Goal: Task Accomplishment & Management: Use online tool/utility

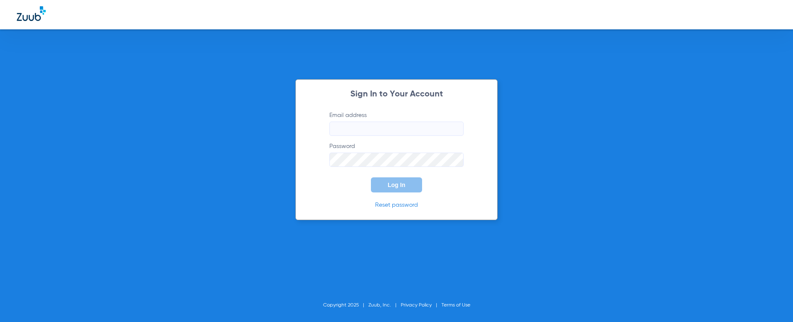
type input "[EMAIL_ADDRESS][DOMAIN_NAME]"
click at [398, 185] on span "Log In" at bounding box center [396, 185] width 18 height 7
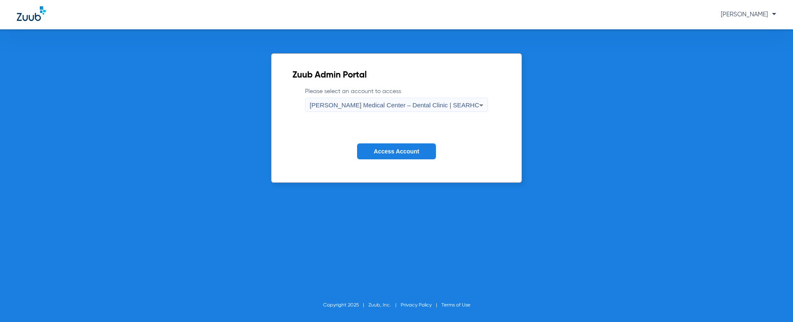
click at [423, 104] on span "[PERSON_NAME] Medical Center – Dental Clinic | SEARHC" at bounding box center [393, 104] width 169 height 7
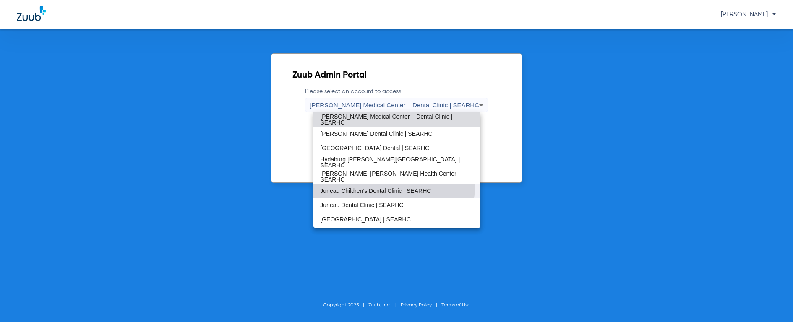
click at [369, 185] on mat-option "Juneau Children’s Dental Clinic | SEARHC" at bounding box center [396, 191] width 166 height 14
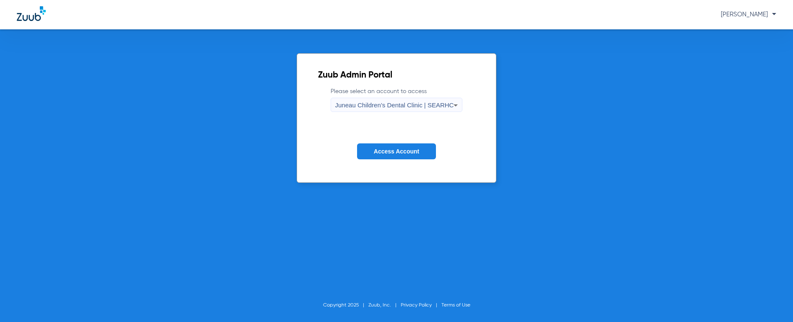
click at [382, 146] on button "Access Account" at bounding box center [396, 151] width 79 height 16
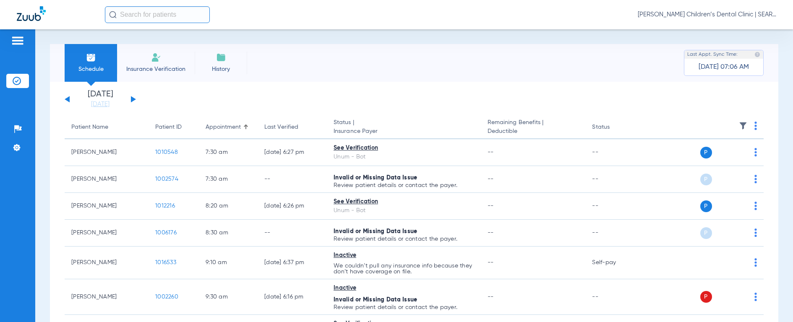
click at [178, 18] on input "text" at bounding box center [157, 14] width 105 height 17
type input "f"
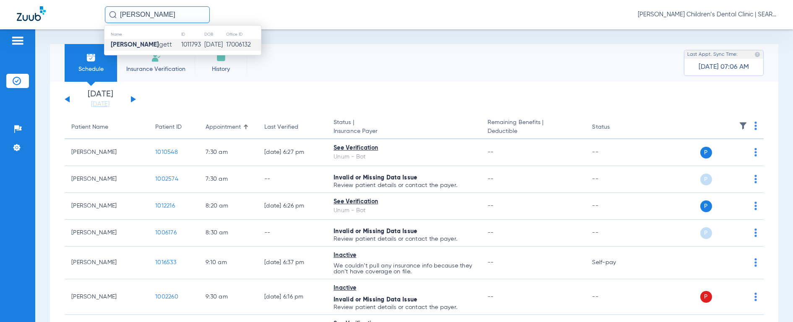
type input "[PERSON_NAME]"
click at [181, 44] on td "1011793" at bounding box center [192, 45] width 23 height 12
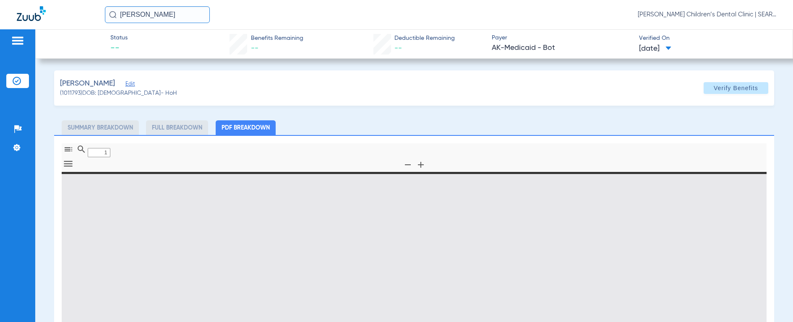
type input "0"
select select "page-width"
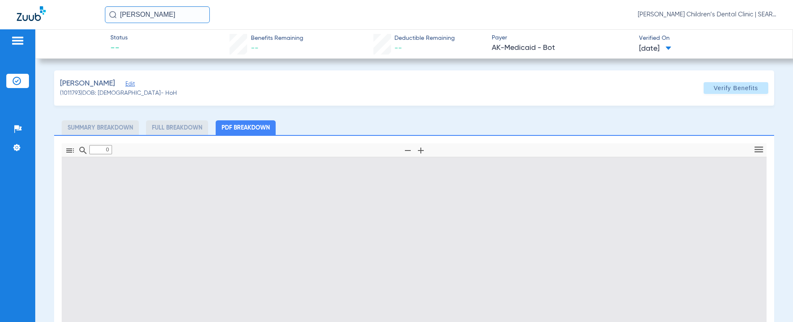
type input "1"
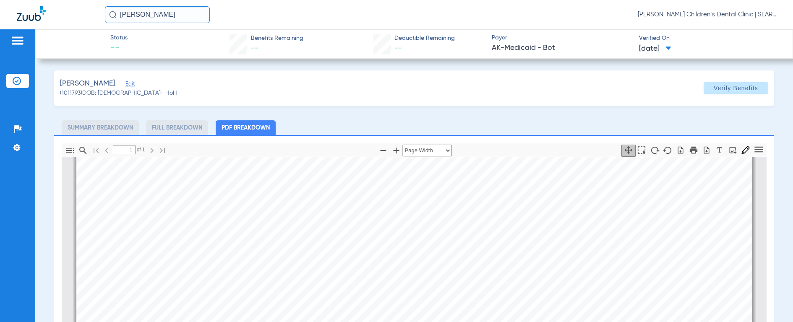
scroll to position [186, 0]
drag, startPoint x: 172, startPoint y: 18, endPoint x: 52, endPoint y: 6, distance: 120.1
click at [52, 6] on div "[PERSON_NAME] pad [PERSON_NAME] Children’s Dental Clinic | SEARHC" at bounding box center [396, 14] width 793 height 29
click at [112, 14] on img at bounding box center [113, 15] width 8 height 8
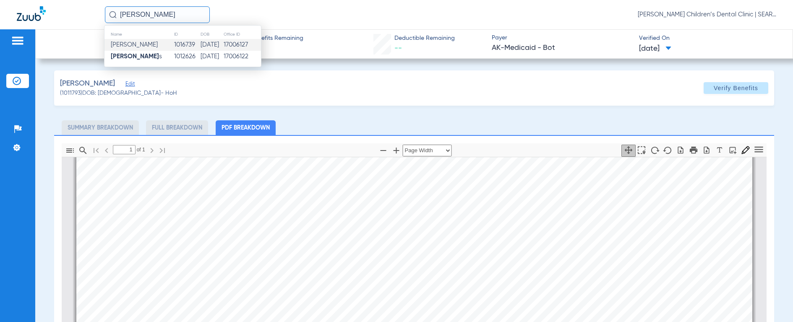
click at [120, 39] on td "[PERSON_NAME]" at bounding box center [138, 45] width 69 height 12
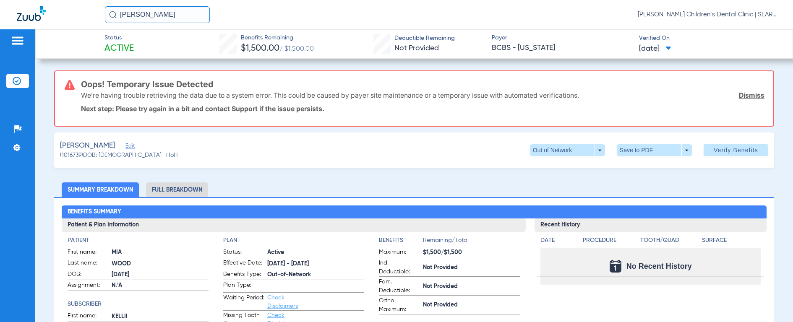
click at [190, 13] on input "[PERSON_NAME]" at bounding box center [157, 14] width 105 height 17
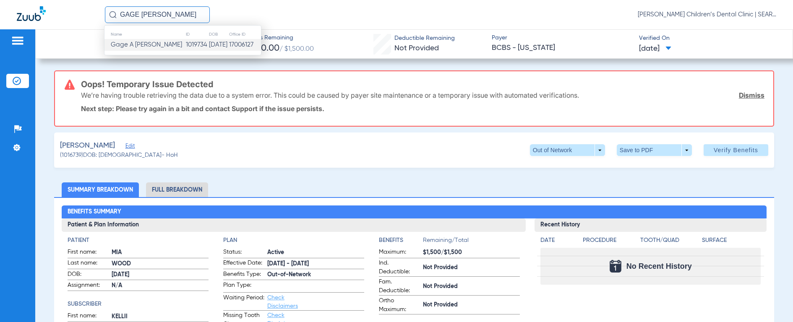
type input "GAGE [PERSON_NAME]"
click at [159, 43] on td "Gage A [PERSON_NAME]" at bounding box center [144, 45] width 81 height 12
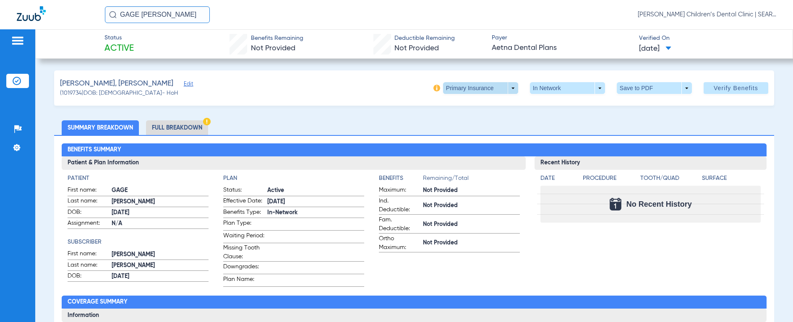
click at [479, 86] on span at bounding box center [480, 88] width 20 height 20
click at [473, 123] on span "Secondary Insurance" at bounding box center [471, 122] width 55 height 6
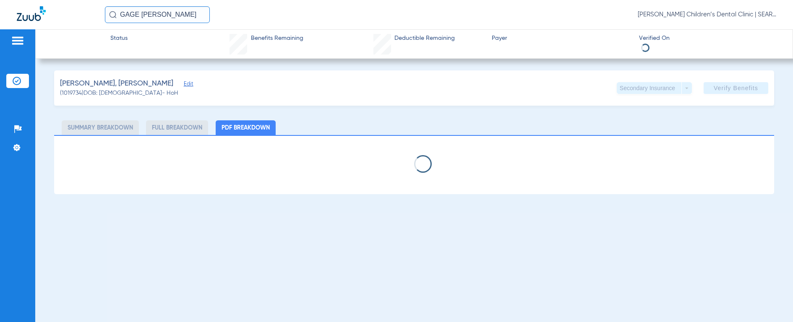
select select "page-width"
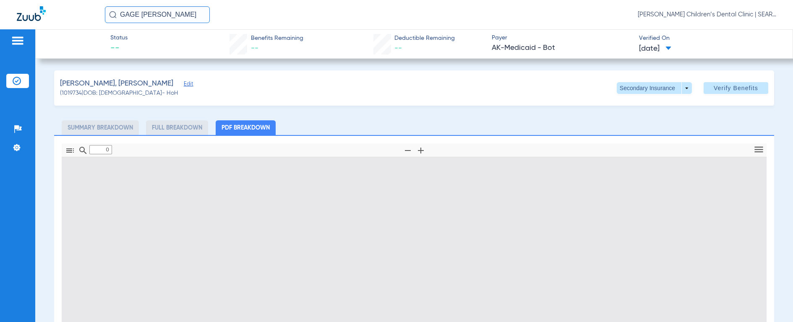
type input "1"
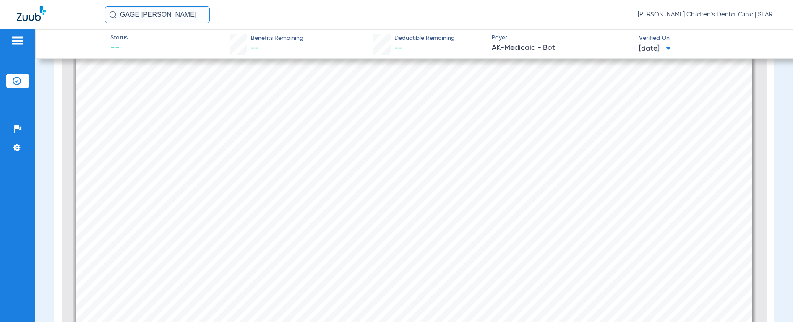
scroll to position [538, 0]
drag, startPoint x: 183, startPoint y: 20, endPoint x: 42, endPoint y: 15, distance: 141.4
click at [42, 15] on div "GAGE [PERSON_NAME] [PERSON_NAME] Children’s Dental Clinic | SEARHC" at bounding box center [396, 14] width 793 height 29
type input "[PERSON_NAME]"
click at [109, 14] on img at bounding box center [113, 15] width 8 height 8
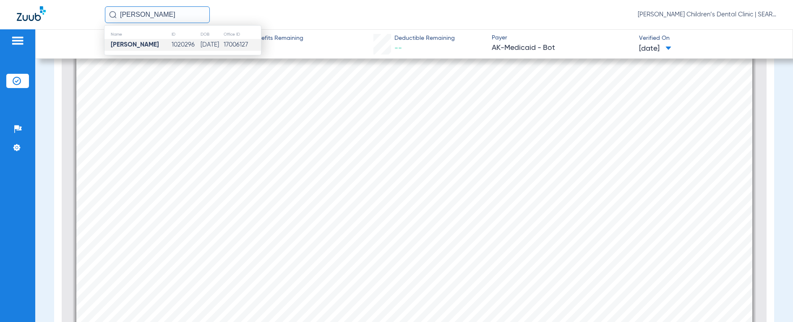
click at [118, 43] on strong "[PERSON_NAME]" at bounding box center [135, 45] width 48 height 6
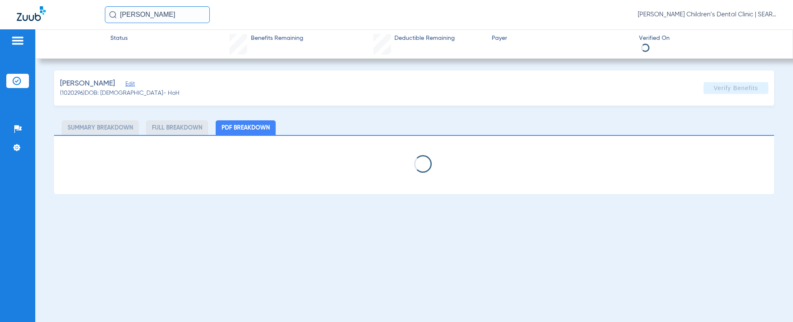
select select "page-width"
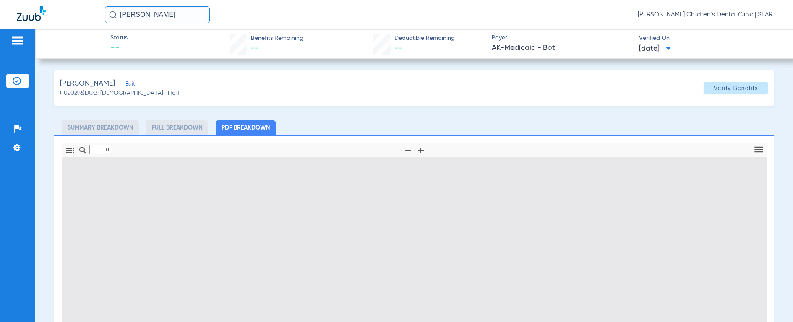
type input "1"
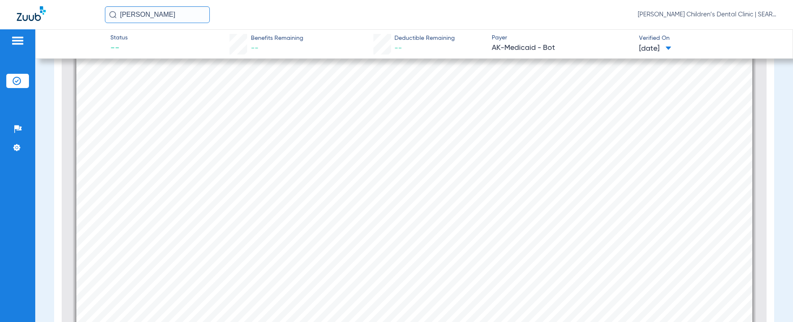
scroll to position [446, 0]
drag, startPoint x: 187, startPoint y: 16, endPoint x: -5, endPoint y: 10, distance: 192.6
click at [0, 10] on html "[PERSON_NAME] [PERSON_NAME] Children’s Dental Clinic | SEARHC Patients Insuranc…" at bounding box center [396, 161] width 793 height 322
type input "[PERSON_NAME]"
click at [112, 13] on img at bounding box center [113, 15] width 8 height 8
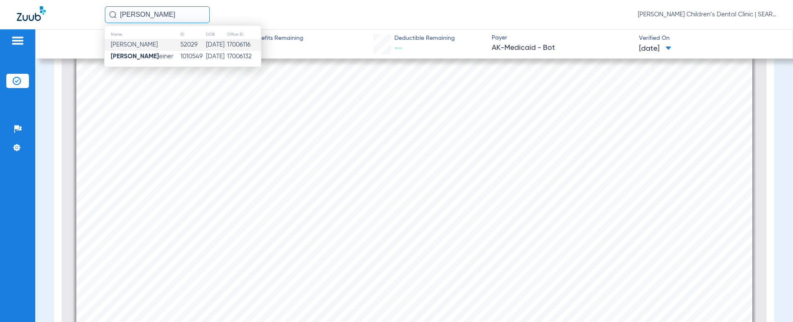
click at [135, 47] on span "[PERSON_NAME]" at bounding box center [134, 45] width 47 height 6
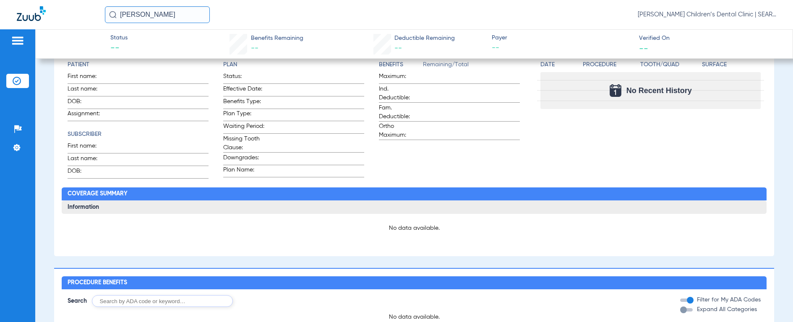
click at [159, 16] on input "[PERSON_NAME]" at bounding box center [157, 14] width 105 height 17
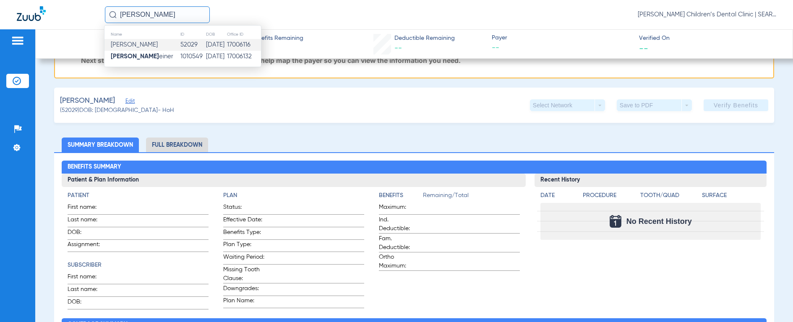
scroll to position [244, 0]
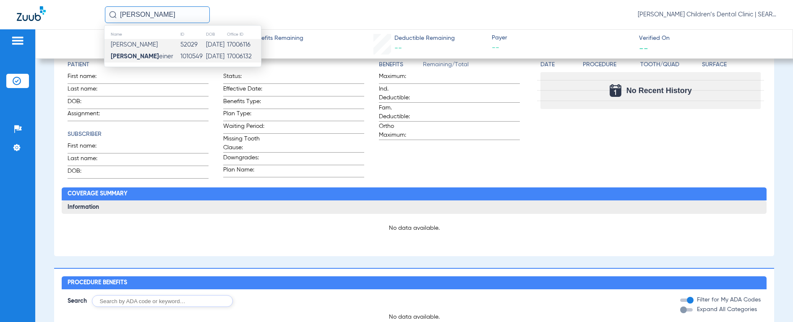
click at [148, 60] on span "[PERSON_NAME] einer" at bounding box center [142, 56] width 62 height 6
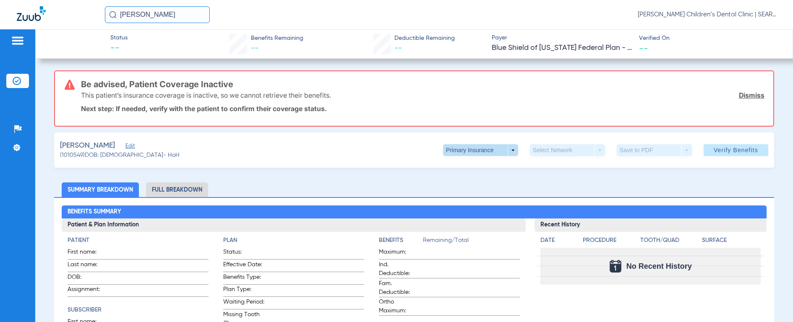
click at [479, 151] on span at bounding box center [480, 150] width 20 height 20
click at [463, 187] on span "Secondary Insurance" at bounding box center [471, 184] width 55 height 6
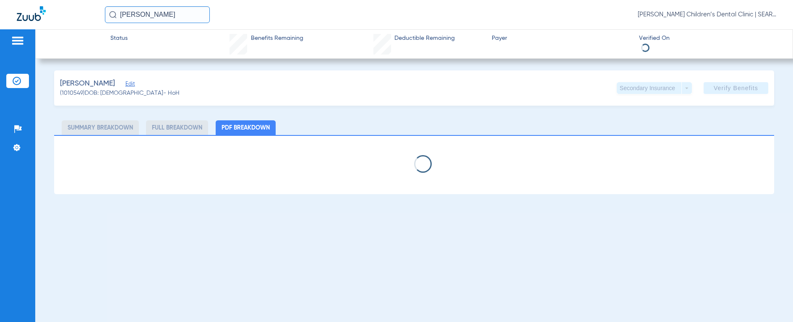
select select "page-width"
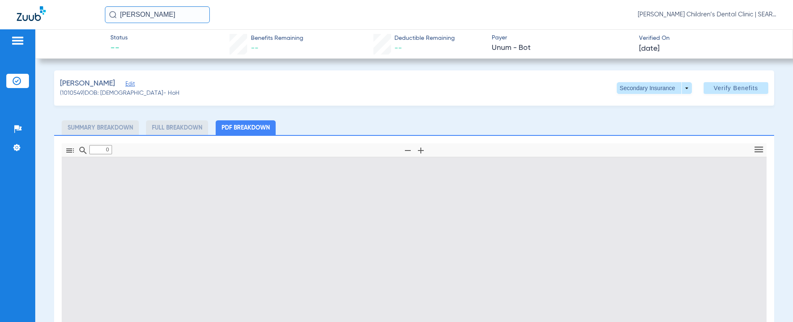
type input "1"
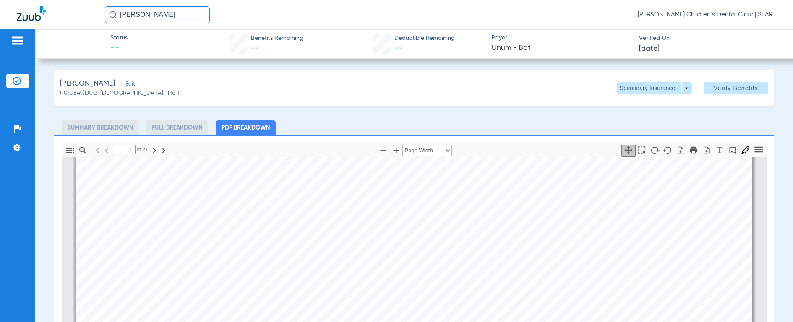
scroll to position [562, 0]
click at [702, 153] on icon "button" at bounding box center [706, 150] width 8 height 8
click at [174, 11] on input "[PERSON_NAME]" at bounding box center [157, 14] width 105 height 17
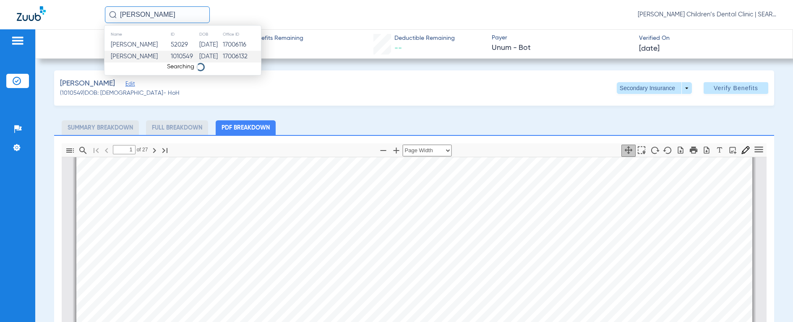
type input "[PERSON_NAME]"
click at [146, 58] on span "[PERSON_NAME]" at bounding box center [134, 56] width 47 height 6
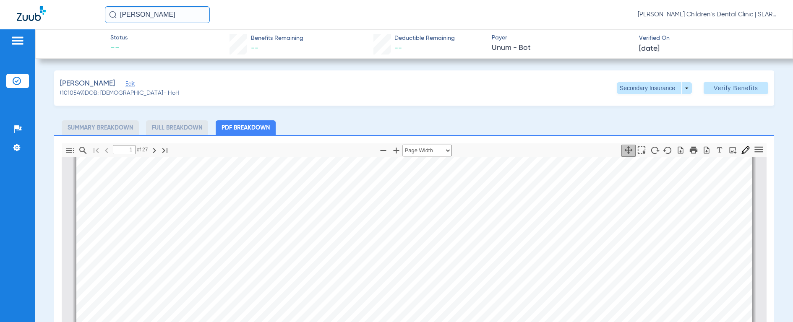
click at [113, 16] on img at bounding box center [113, 15] width 8 height 8
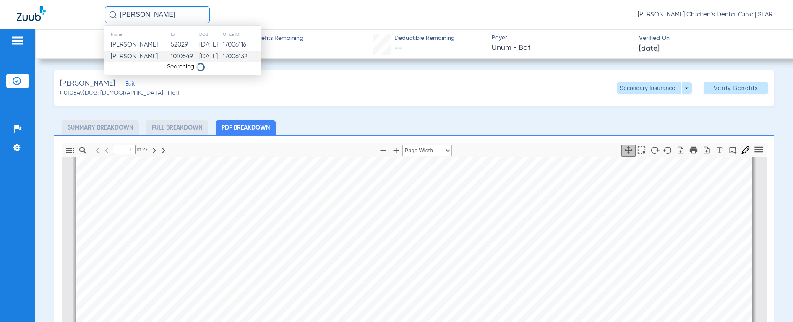
click at [166, 13] on input "[PERSON_NAME]" at bounding box center [157, 14] width 105 height 17
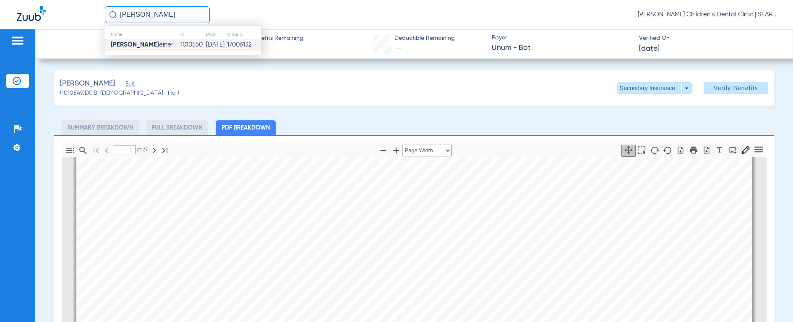
click at [139, 47] on strong "[PERSON_NAME]" at bounding box center [135, 45] width 48 height 6
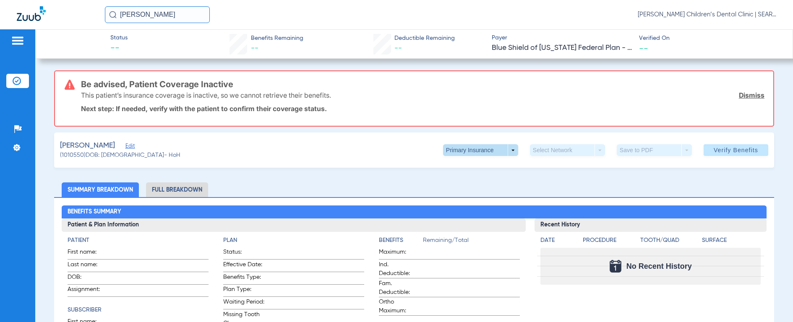
click at [491, 151] on span at bounding box center [480, 150] width 75 height 12
click at [482, 185] on span "Secondary Insurance" at bounding box center [471, 184] width 55 height 6
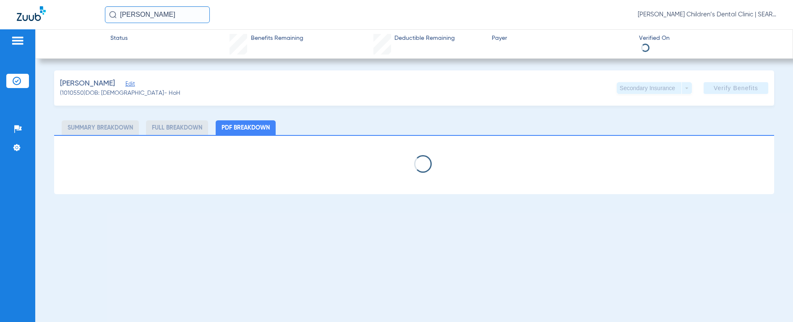
select select "page-width"
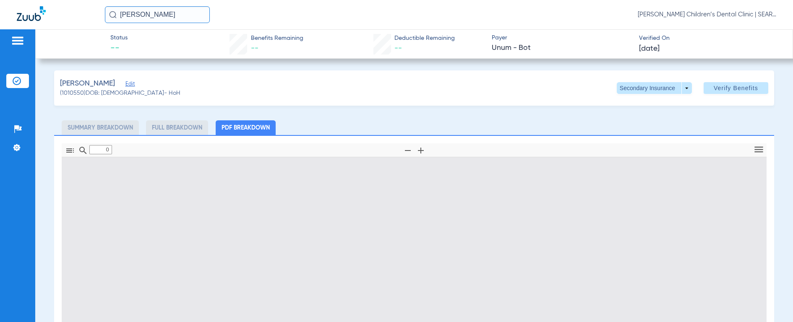
type input "1"
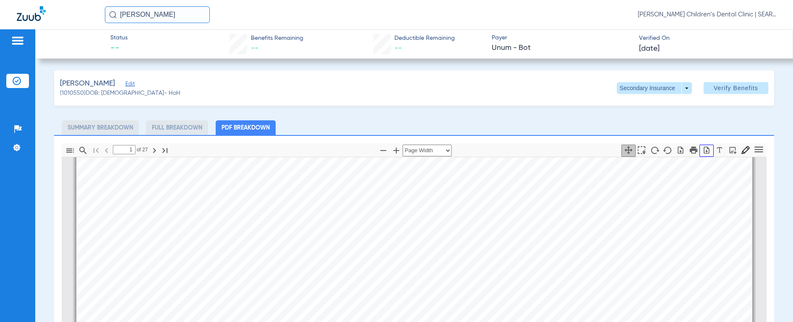
click at [704, 152] on icon "button" at bounding box center [706, 149] width 5 height 7
drag, startPoint x: 175, startPoint y: 16, endPoint x: 83, endPoint y: 8, distance: 93.0
click at [83, 8] on div "[PERSON_NAME] [PERSON_NAME] Children’s Dental Clinic | SEARHC" at bounding box center [396, 14] width 793 height 29
click at [112, 13] on img at bounding box center [113, 15] width 8 height 8
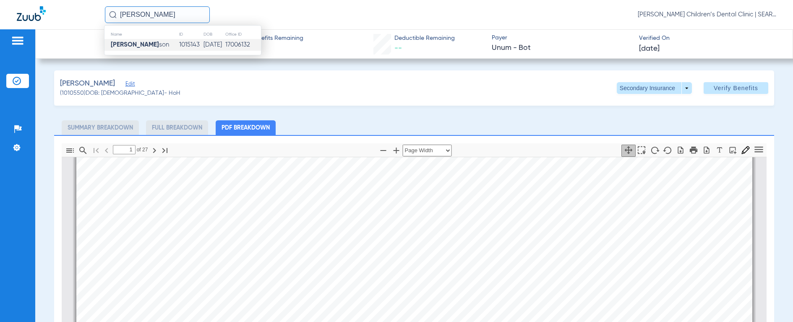
click at [123, 45] on strong "[PERSON_NAME]" at bounding box center [135, 45] width 48 height 6
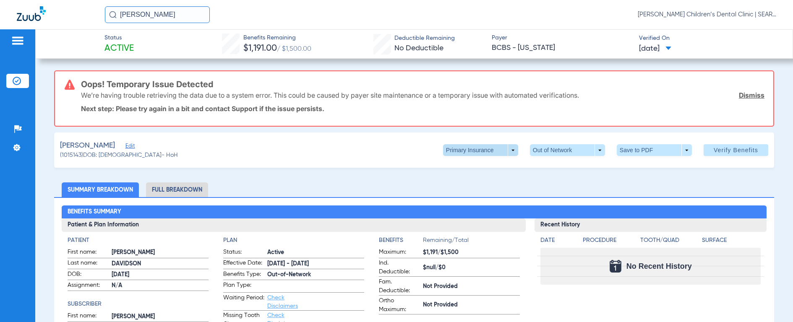
click at [485, 151] on span at bounding box center [480, 150] width 75 height 12
click at [481, 181] on span "Secondary Insurance" at bounding box center [471, 184] width 55 height 6
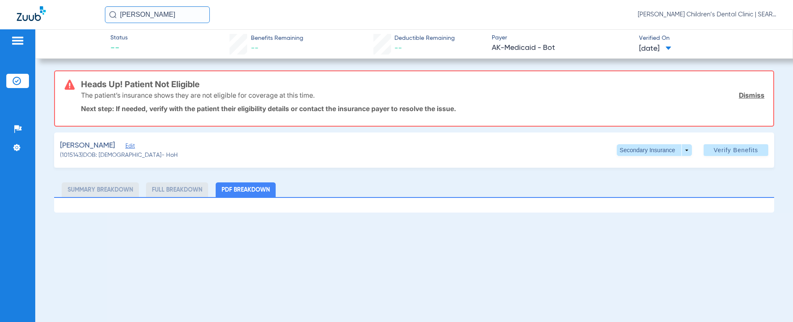
drag, startPoint x: 187, startPoint y: 13, endPoint x: 103, endPoint y: 3, distance: 84.8
click at [103, 3] on div "[PERSON_NAME] [PERSON_NAME] Children’s Dental Clinic | SEARHC" at bounding box center [396, 14] width 793 height 29
click at [114, 16] on img at bounding box center [113, 15] width 8 height 8
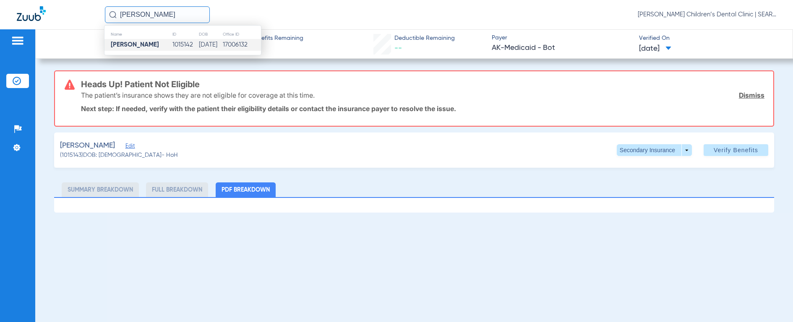
click at [120, 45] on strong "[PERSON_NAME]" at bounding box center [135, 45] width 48 height 6
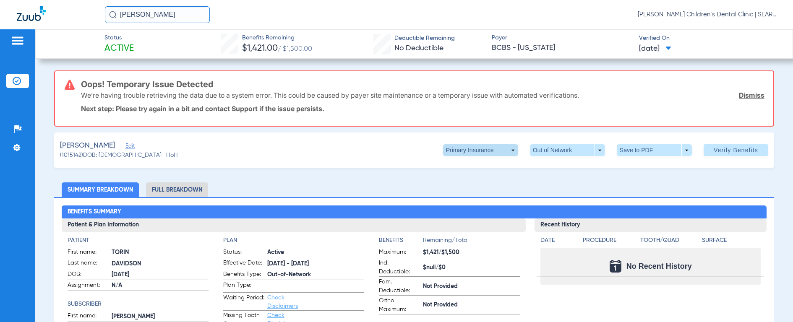
click at [451, 153] on span at bounding box center [480, 150] width 75 height 12
click at [455, 184] on span "Secondary Insurance" at bounding box center [471, 184] width 55 height 6
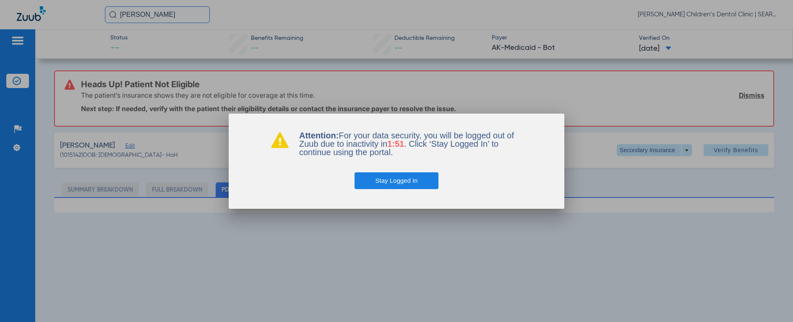
click at [413, 185] on button "Stay Logged In" at bounding box center [396, 180] width 84 height 17
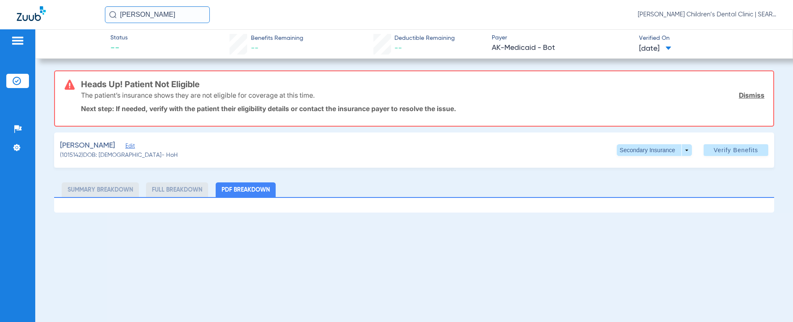
drag, startPoint x: 189, startPoint y: 16, endPoint x: 110, endPoint y: 16, distance: 78.8
click at [110, 16] on div "[PERSON_NAME]" at bounding box center [157, 14] width 105 height 17
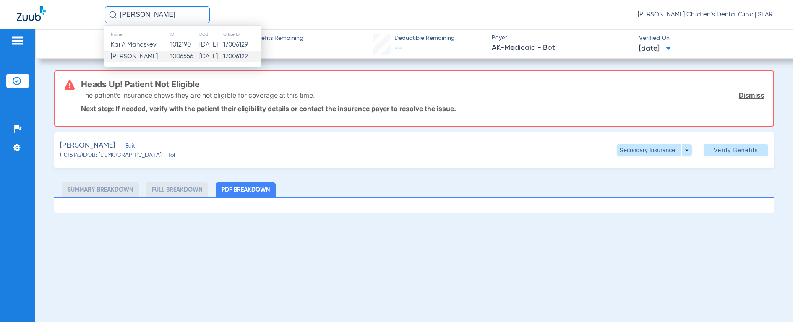
click at [120, 54] on span "[PERSON_NAME]" at bounding box center [134, 56] width 47 height 6
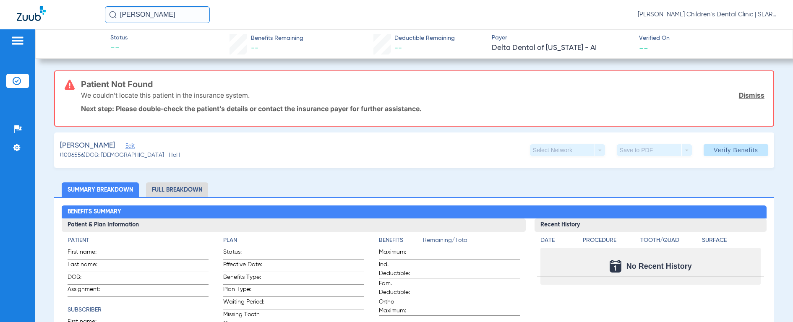
drag, startPoint x: 174, startPoint y: 13, endPoint x: 31, endPoint y: 8, distance: 143.9
click at [31, 8] on div "[PERSON_NAME] [PERSON_NAME] Children’s Dental Clinic | SEARHC" at bounding box center [396, 14] width 793 height 29
click at [112, 17] on img at bounding box center [113, 15] width 8 height 8
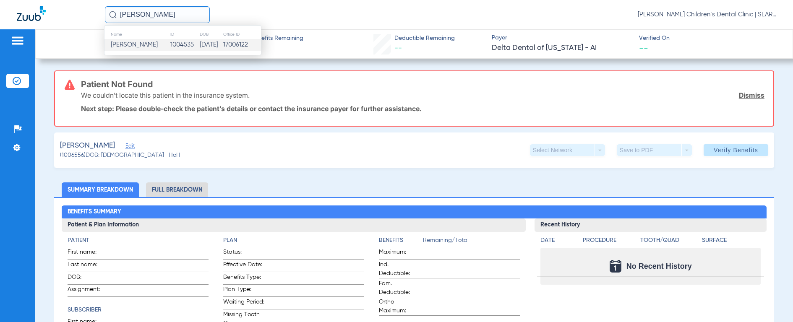
click at [124, 46] on span "[PERSON_NAME]" at bounding box center [134, 45] width 47 height 6
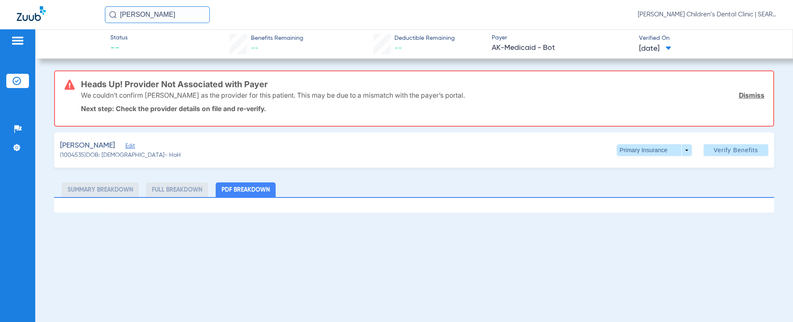
drag, startPoint x: 167, startPoint y: 18, endPoint x: 31, endPoint y: 14, distance: 136.3
click at [31, 14] on div "[PERSON_NAME] [PERSON_NAME] Children’s Dental Clinic | SEARHC" at bounding box center [396, 14] width 793 height 29
type input "[PERSON_NAME]"
click at [109, 15] on img at bounding box center [113, 15] width 8 height 8
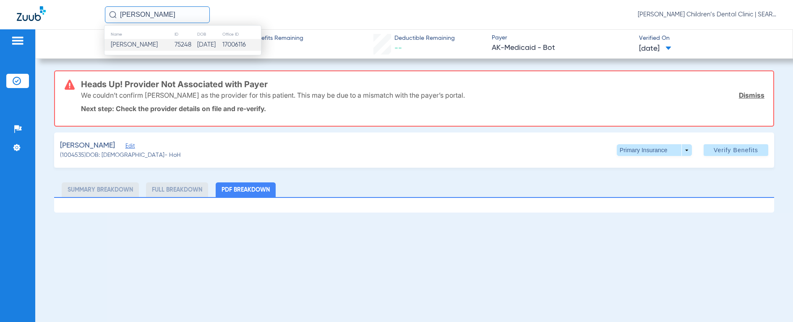
click at [131, 42] on span "[PERSON_NAME]" at bounding box center [134, 45] width 47 height 6
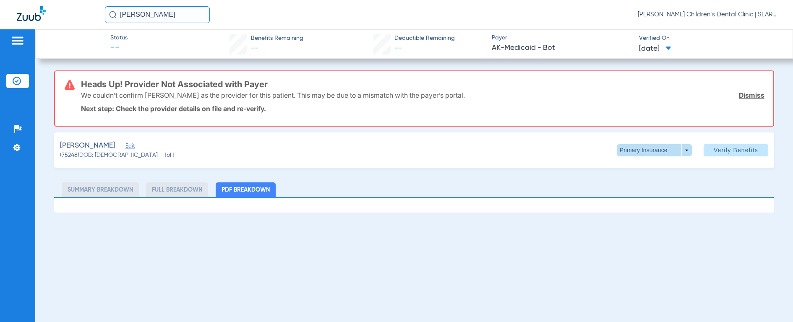
click at [650, 148] on span at bounding box center [654, 150] width 20 height 20
click at [627, 184] on span "Secondary Insurance" at bounding box center [651, 184] width 55 height 6
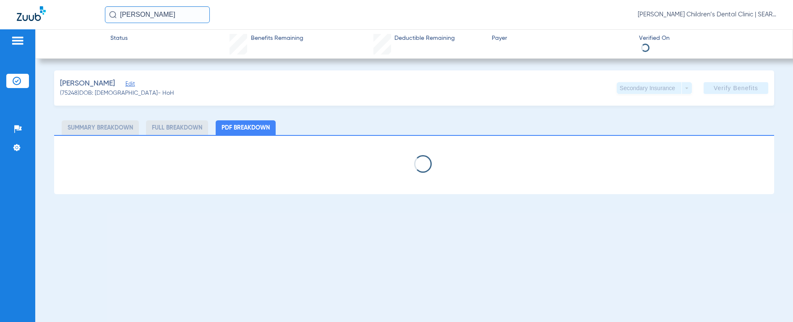
select select "page-width"
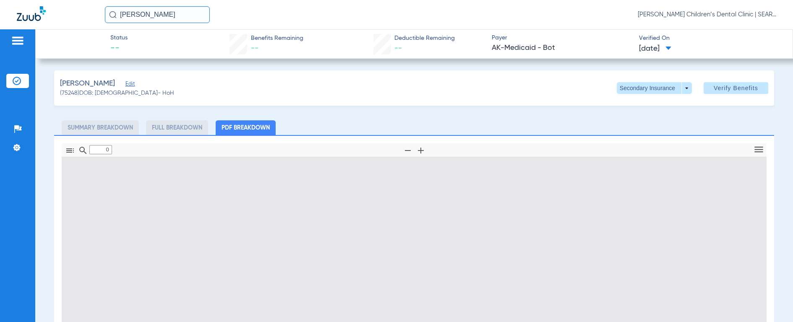
type input "1"
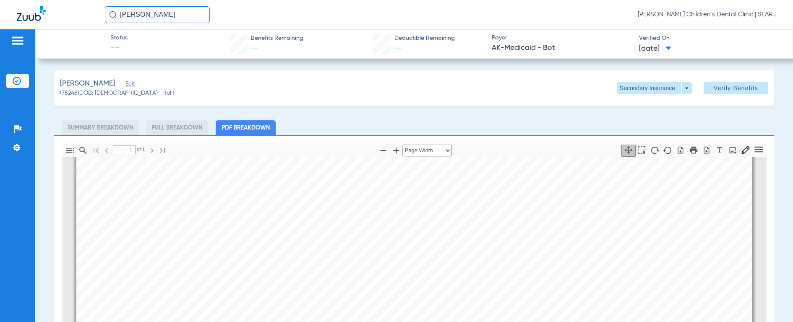
scroll to position [271, 0]
drag, startPoint x: 172, startPoint y: 13, endPoint x: 49, endPoint y: 10, distance: 123.3
click at [49, 10] on div "[PERSON_NAME] [PERSON_NAME] Children’s Dental Clinic | SEARHC" at bounding box center [396, 14] width 793 height 29
type input "alek field"
click at [110, 17] on img at bounding box center [113, 15] width 8 height 8
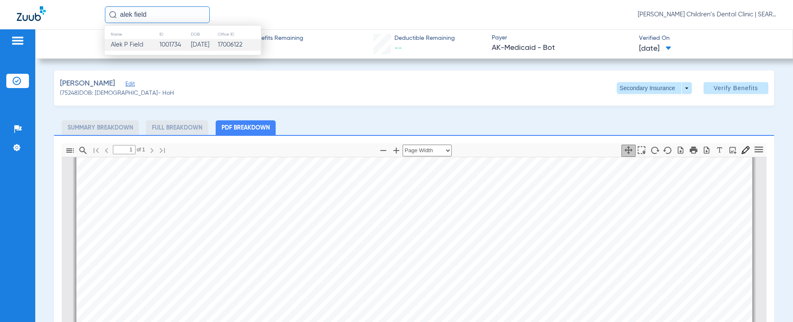
click at [122, 46] on span "Alek P Field" at bounding box center [127, 45] width 33 height 6
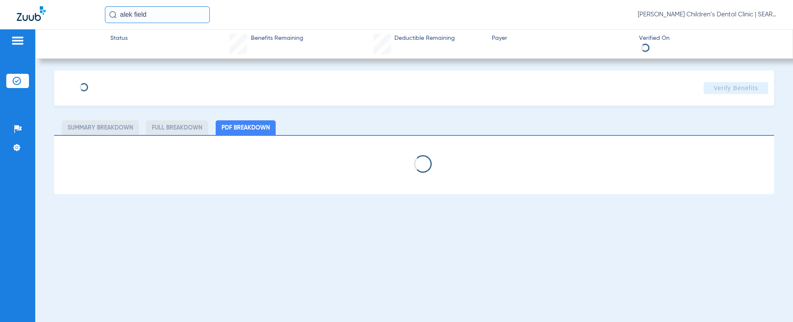
select select "page-width"
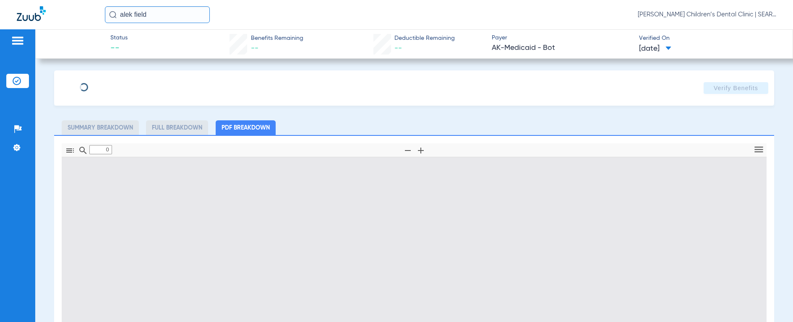
type input "1"
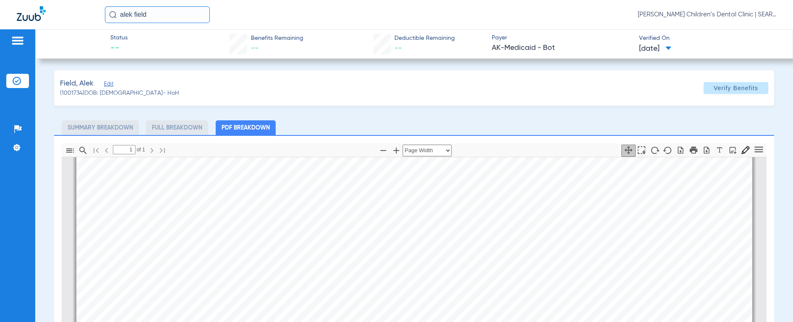
scroll to position [222, 0]
drag, startPoint x: 167, startPoint y: 16, endPoint x: 94, endPoint y: 14, distance: 73.0
click at [94, 14] on div "alek field [PERSON_NAME] Children’s Dental Clinic | SEARHC" at bounding box center [396, 14] width 793 height 29
click at [112, 15] on img at bounding box center [113, 15] width 8 height 8
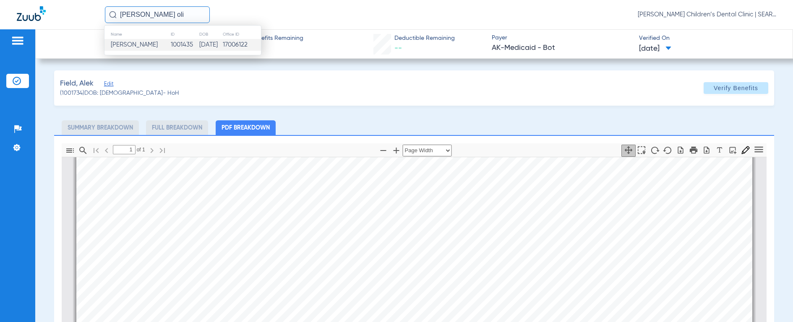
click at [122, 42] on span "[PERSON_NAME]" at bounding box center [134, 45] width 47 height 6
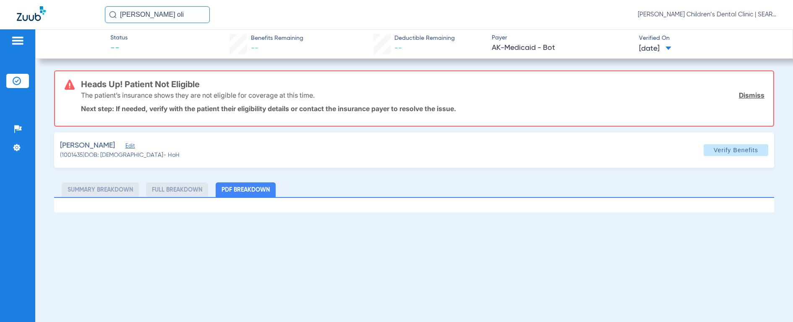
drag, startPoint x: 169, startPoint y: 18, endPoint x: 47, endPoint y: 3, distance: 123.3
click at [47, 3] on div "[PERSON_NAME] oli [PERSON_NAME] Children’s Dental Clinic | SEARHC" at bounding box center [396, 14] width 793 height 29
type input "[PERSON_NAME]"
click at [114, 15] on img at bounding box center [113, 15] width 8 height 8
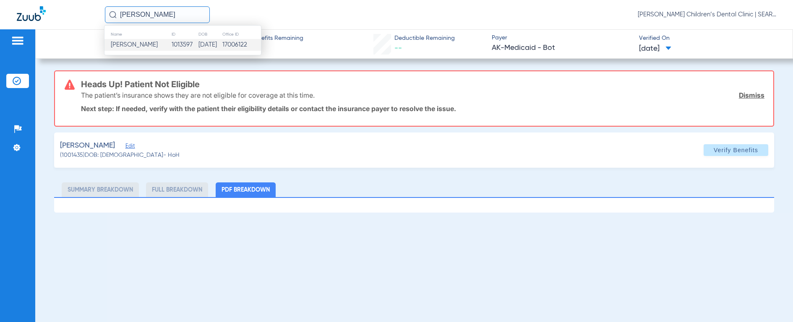
click at [132, 47] on span "[PERSON_NAME]" at bounding box center [134, 45] width 47 height 6
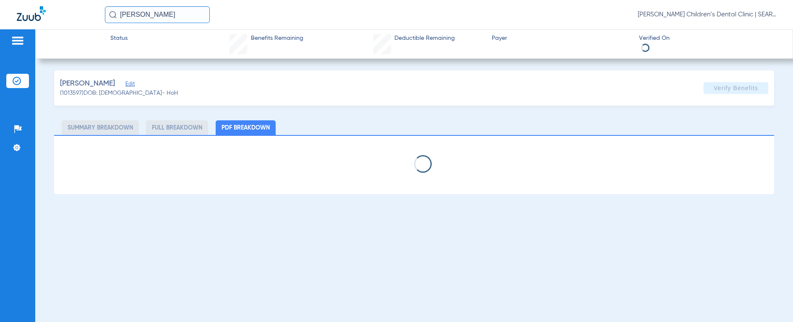
select select "page-width"
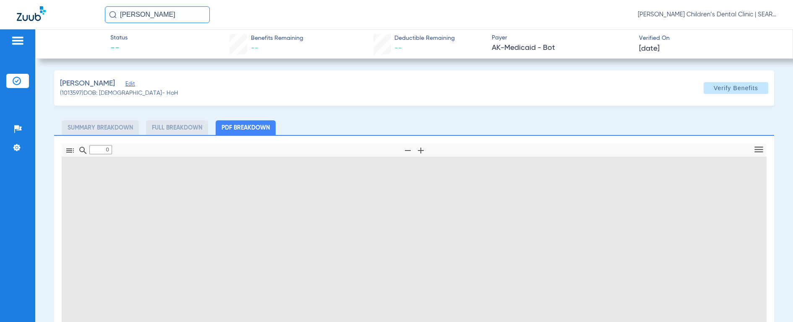
type input "1"
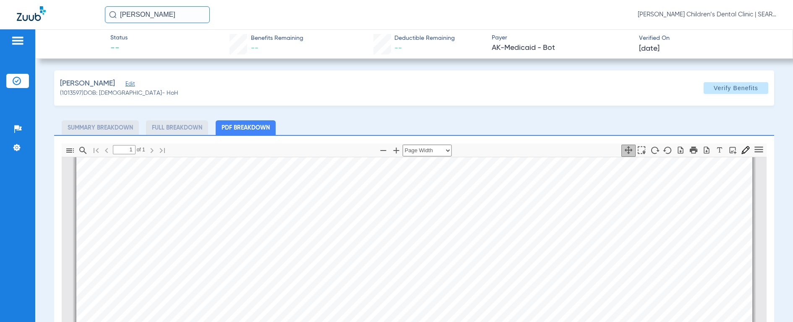
scroll to position [185, 0]
drag, startPoint x: 132, startPoint y: 14, endPoint x: -5, endPoint y: 2, distance: 137.7
click at [0, 2] on html "[PERSON_NAME] [PERSON_NAME] Children’s Dental Clinic | SEARHC Patients Insuranc…" at bounding box center [396, 161] width 793 height 322
type input "[PERSON_NAME]"
click at [111, 16] on img at bounding box center [113, 15] width 8 height 8
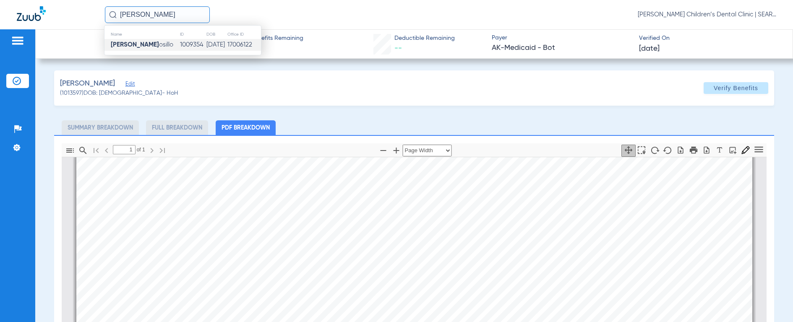
click at [125, 42] on strong "[PERSON_NAME]" at bounding box center [135, 45] width 48 height 6
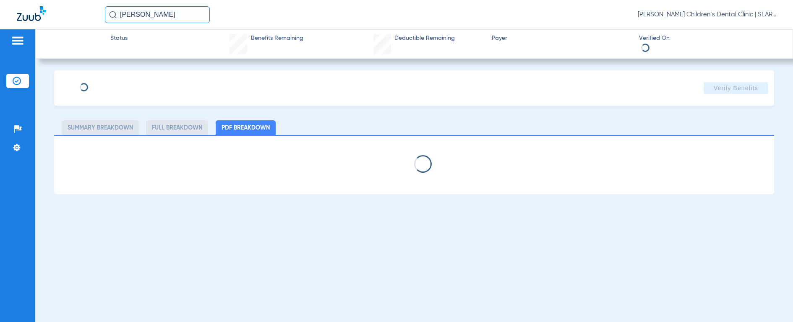
select select "page-width"
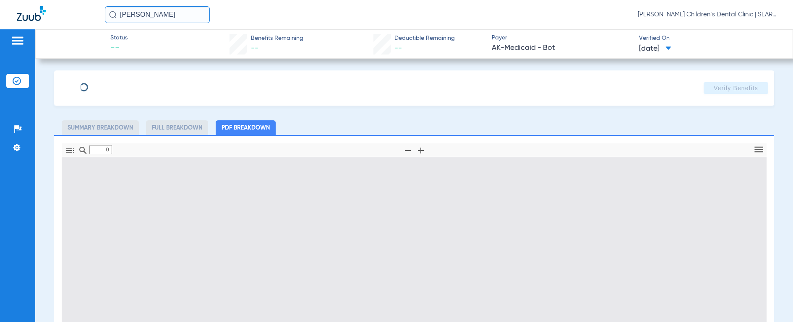
type input "1"
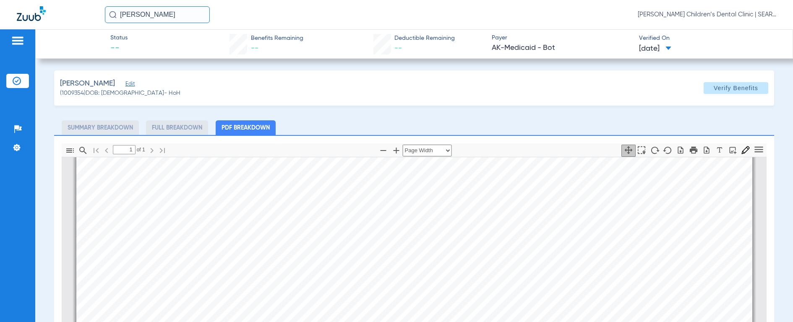
scroll to position [235, 0]
drag, startPoint x: 182, startPoint y: 16, endPoint x: 65, endPoint y: 13, distance: 117.9
click at [65, 13] on div "[PERSON_NAME] [PERSON_NAME] Children’s Dental Clinic | SEARHC" at bounding box center [396, 14] width 793 height 29
type input "[PERSON_NAME]"
click at [112, 16] on img at bounding box center [113, 15] width 8 height 8
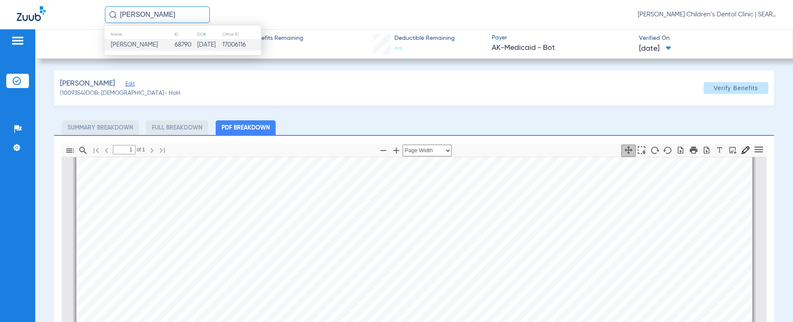
click at [123, 45] on span "[PERSON_NAME]" at bounding box center [134, 45] width 47 height 6
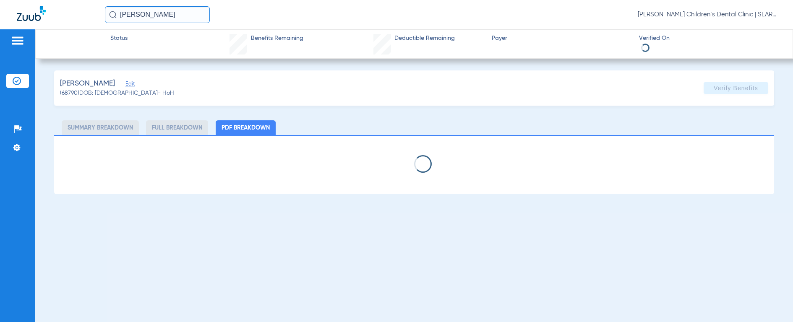
select select "page-width"
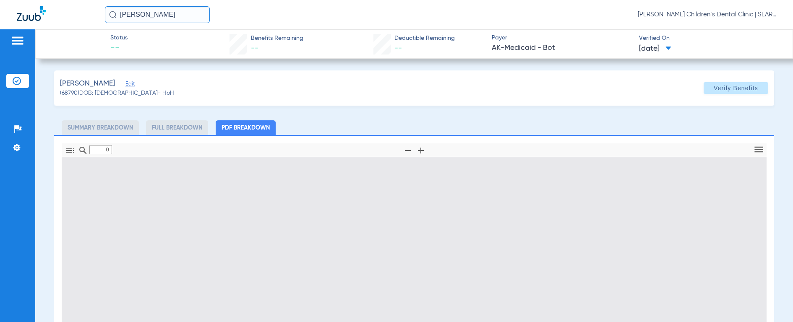
type input "1"
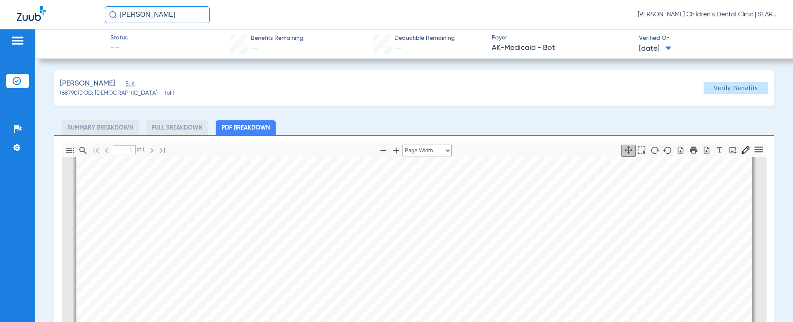
scroll to position [217, 0]
drag, startPoint x: 189, startPoint y: 18, endPoint x: 45, endPoint y: 16, distance: 143.4
click at [45, 16] on div "[PERSON_NAME] [PERSON_NAME] Children’s Dental Clinic | SEARHC" at bounding box center [396, 14] width 793 height 29
click at [114, 13] on img at bounding box center [113, 15] width 8 height 8
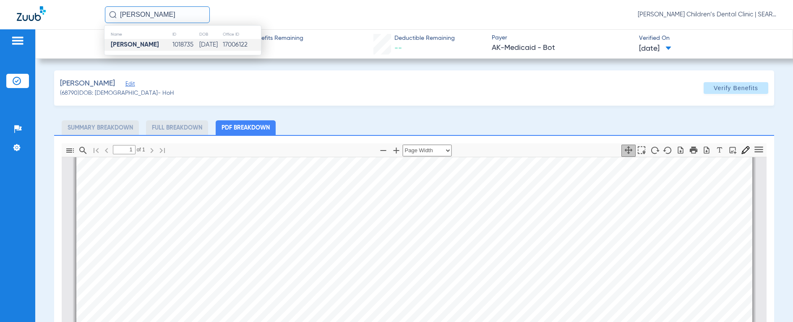
click at [126, 44] on strong "[PERSON_NAME]" at bounding box center [135, 45] width 48 height 6
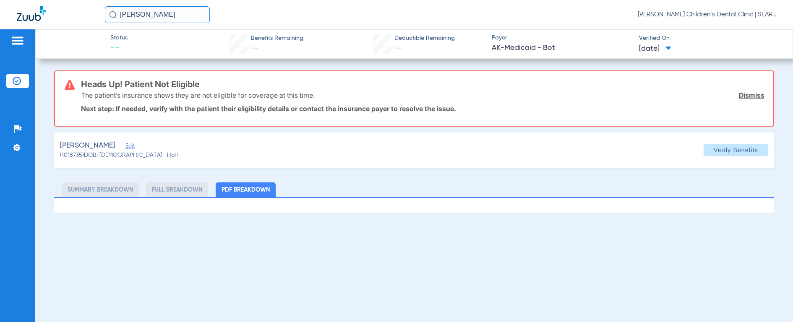
drag, startPoint x: 184, startPoint y: 15, endPoint x: 68, endPoint y: 2, distance: 117.3
click at [68, 2] on div "[PERSON_NAME] [PERSON_NAME] Children’s Dental Clinic | SEARHC" at bounding box center [396, 14] width 793 height 29
type input "melody st c"
click at [114, 11] on img at bounding box center [113, 15] width 8 height 8
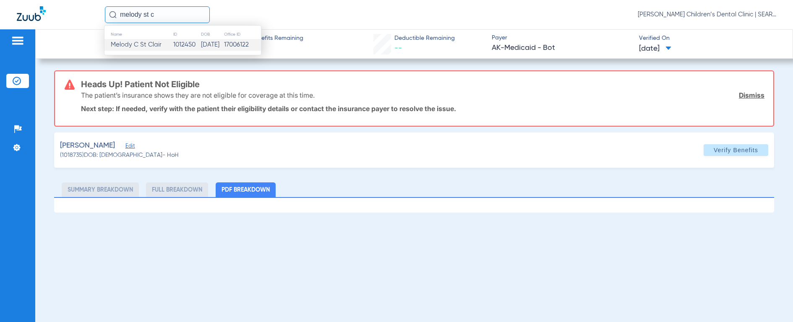
click at [122, 42] on span "Melody C St Clair" at bounding box center [136, 45] width 51 height 6
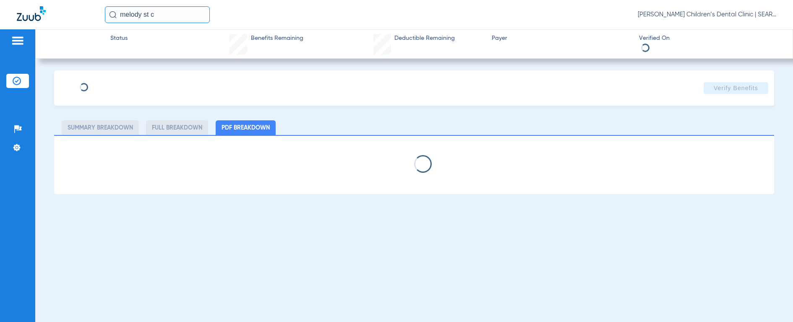
select select "page-width"
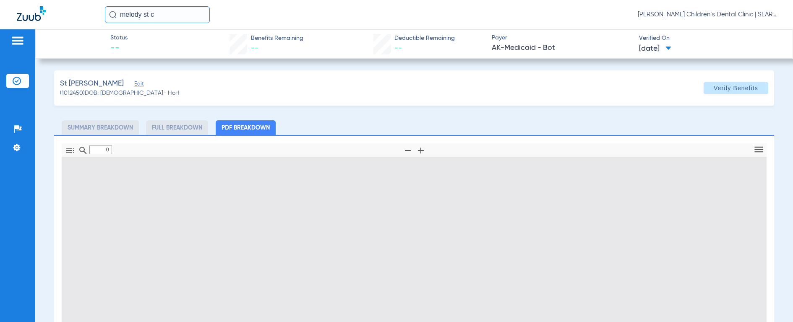
type input "1"
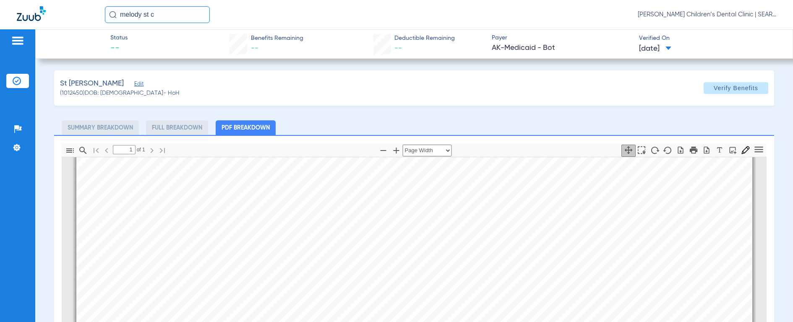
scroll to position [231, 0]
drag, startPoint x: 177, startPoint y: 17, endPoint x: 72, endPoint y: 8, distance: 105.7
click at [72, 8] on div "melody st c [PERSON_NAME] Children’s Dental Clinic | SEARHC" at bounding box center [396, 14] width 793 height 29
type input "[PERSON_NAME]"
click at [111, 13] on img at bounding box center [113, 15] width 8 height 8
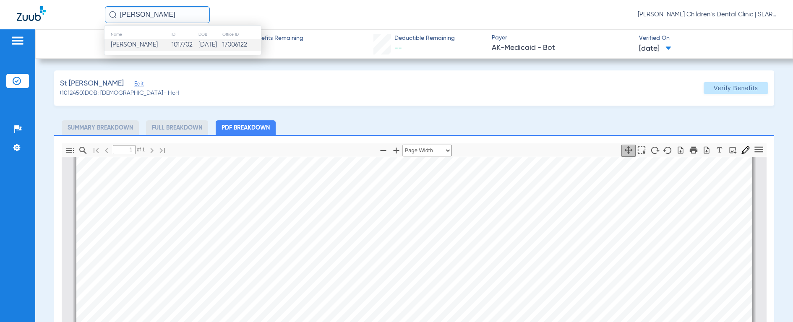
click at [132, 43] on span "[PERSON_NAME]" at bounding box center [134, 45] width 47 height 6
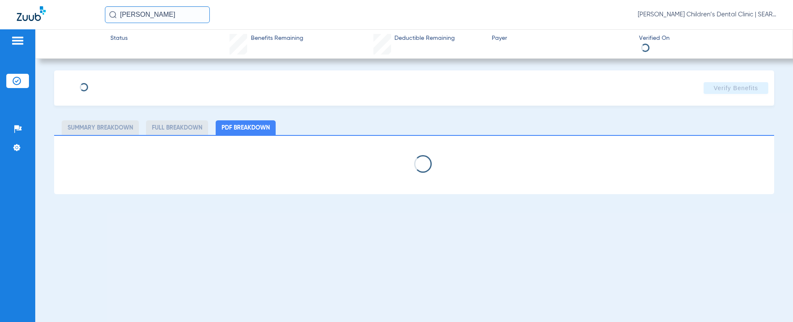
select select "page-width"
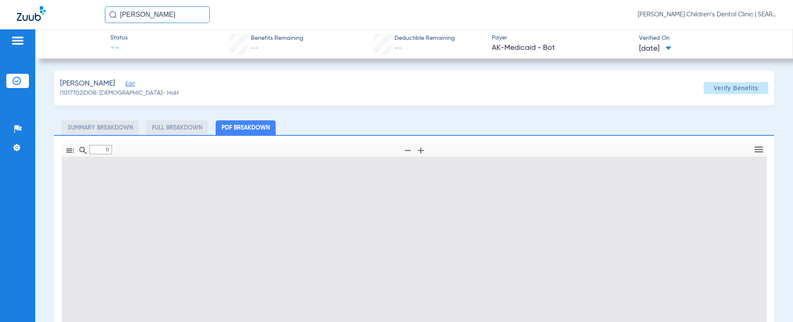
type input "1"
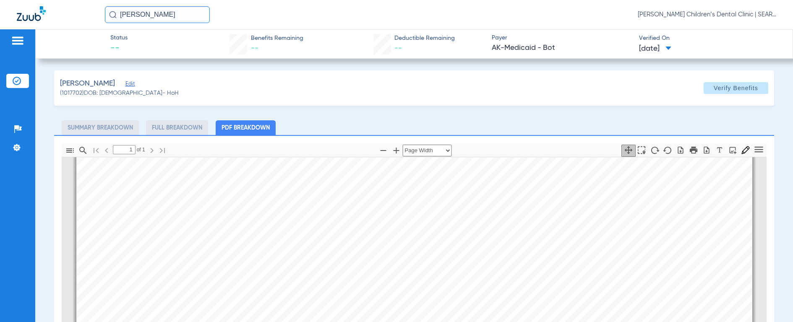
scroll to position [208, 0]
drag, startPoint x: 178, startPoint y: 17, endPoint x: 74, endPoint y: 7, distance: 104.4
click at [74, 7] on div "[PERSON_NAME] [PERSON_NAME] Children’s Dental Clinic | SEARHC" at bounding box center [396, 14] width 793 height 29
click at [109, 10] on input "caden town" at bounding box center [157, 14] width 105 height 17
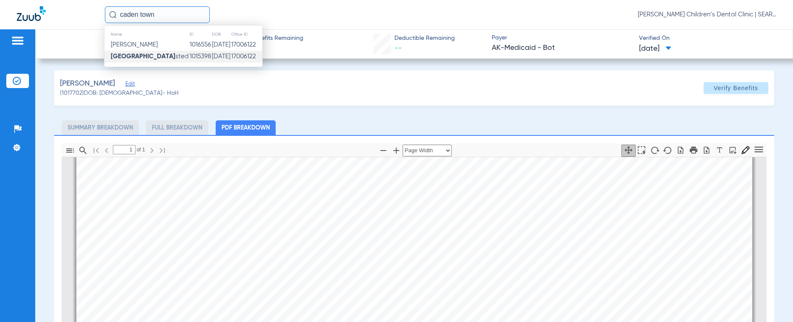
type input "caden town"
click at [122, 59] on strong "[GEOGRAPHIC_DATA]" at bounding box center [143, 56] width 65 height 6
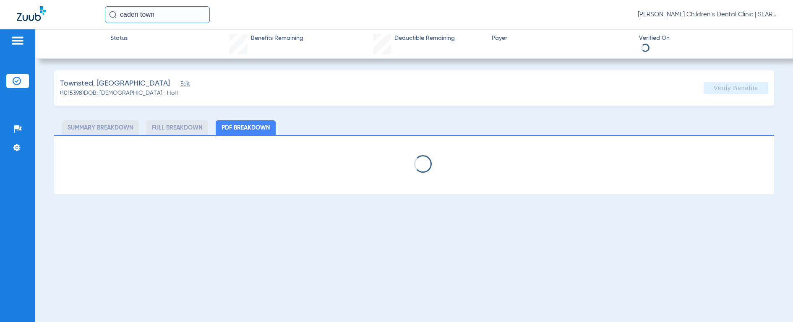
select select "page-width"
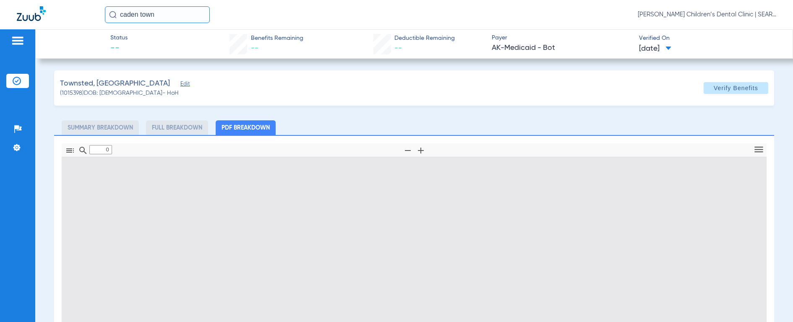
type input "1"
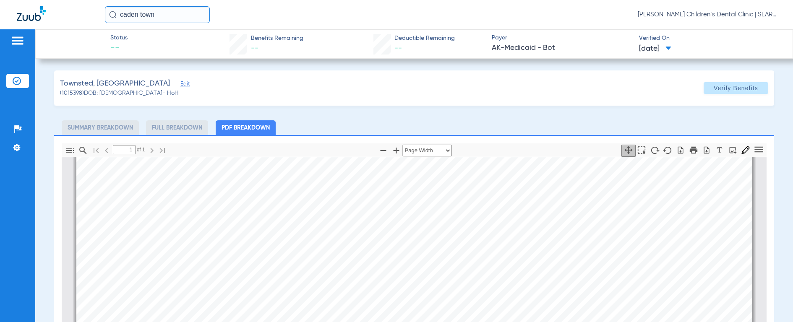
scroll to position [197, 0]
drag, startPoint x: 164, startPoint y: 14, endPoint x: 70, endPoint y: 9, distance: 94.1
click at [70, 9] on div "caden town [PERSON_NAME] Children’s Dental Clinic | SEARHC" at bounding box center [396, 14] width 793 height 29
click at [112, 17] on img at bounding box center [113, 15] width 8 height 8
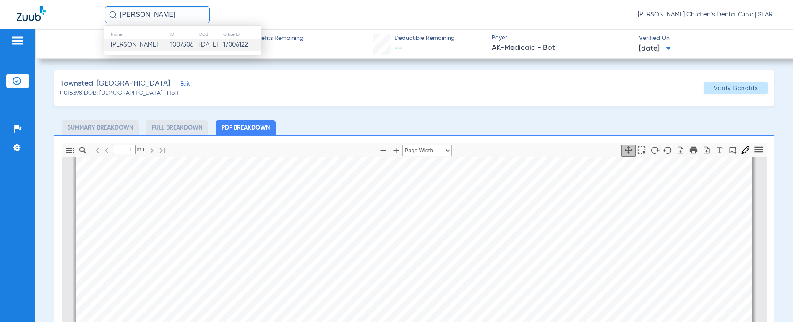
click at [120, 45] on span "[PERSON_NAME]" at bounding box center [134, 45] width 47 height 6
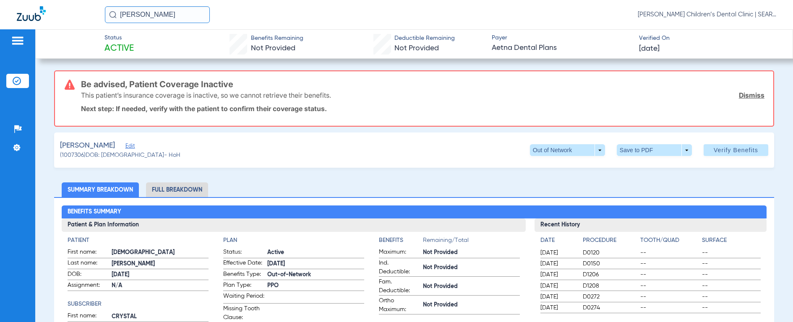
drag, startPoint x: 166, startPoint y: 18, endPoint x: 23, endPoint y: 12, distance: 142.3
click at [23, 12] on div "[DEMOGRAPHIC_DATA][PERSON_NAME] [PERSON_NAME] Children’s Dental Clinic | SEARHC" at bounding box center [396, 14] width 793 height 29
click at [114, 13] on img at bounding box center [113, 15] width 8 height 8
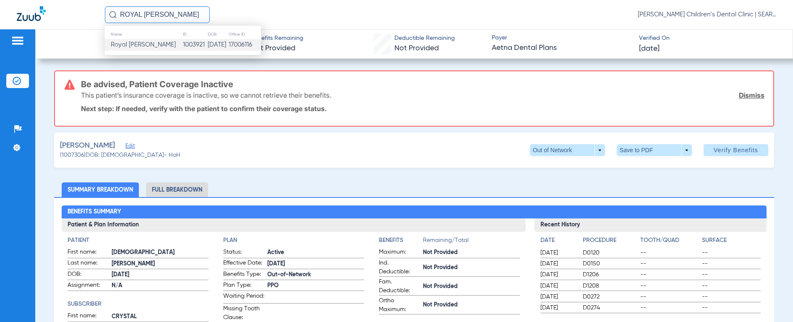
click at [138, 44] on span "Royal [PERSON_NAME]" at bounding box center [143, 45] width 65 height 6
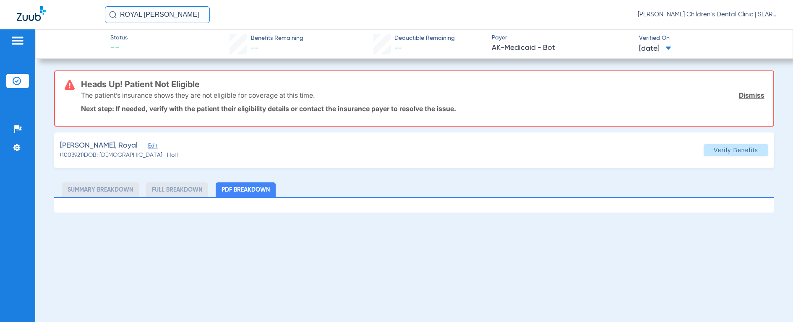
drag, startPoint x: 178, startPoint y: 16, endPoint x: 23, endPoint y: 5, distance: 155.1
click at [23, 5] on div "ROYAL [PERSON_NAME] [PERSON_NAME] Children’s Dental Clinic | SEARHC" at bounding box center [396, 14] width 793 height 29
click at [112, 14] on img at bounding box center [113, 15] width 8 height 8
click at [161, 16] on input "[PERSON_NAME]" at bounding box center [157, 14] width 105 height 17
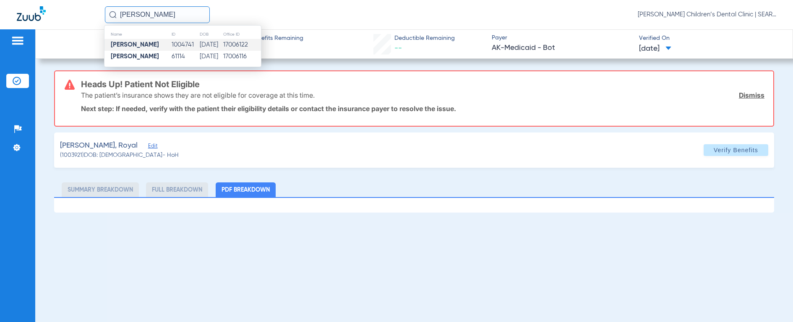
type input "[PERSON_NAME]"
click at [187, 45] on td "1004741" at bounding box center [185, 45] width 28 height 12
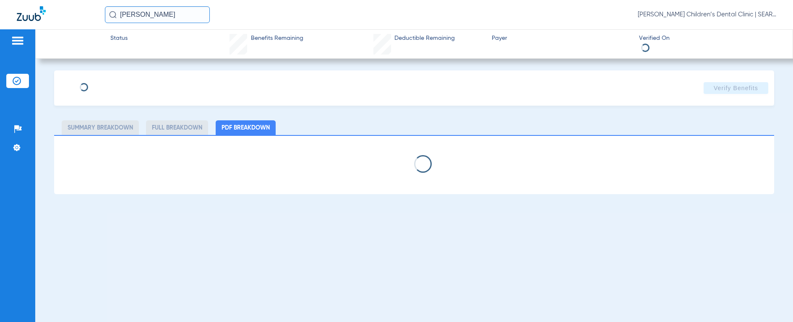
select select "page-width"
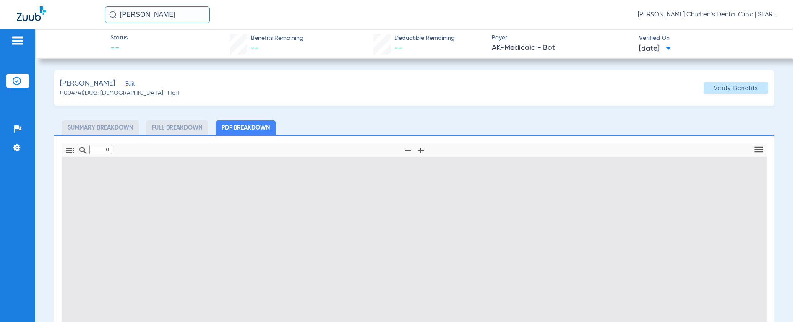
type input "1"
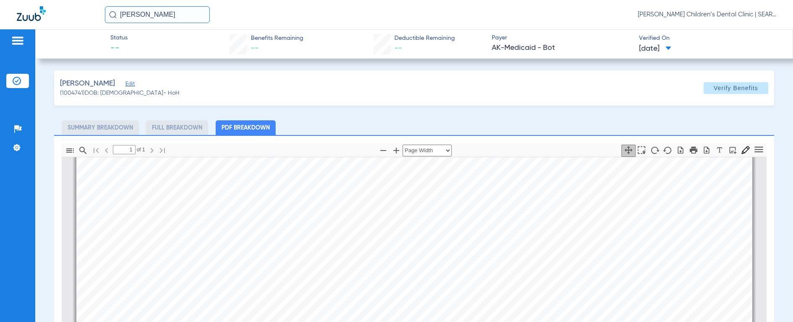
scroll to position [194, 0]
drag, startPoint x: 196, startPoint y: 17, endPoint x: 83, endPoint y: 11, distance: 113.3
click at [83, 11] on div "[PERSON_NAME] [PERSON_NAME] Children’s Dental Clinic | SEARHC" at bounding box center [396, 14] width 793 height 29
click at [114, 10] on input "[PERSON_NAME]" at bounding box center [157, 14] width 105 height 17
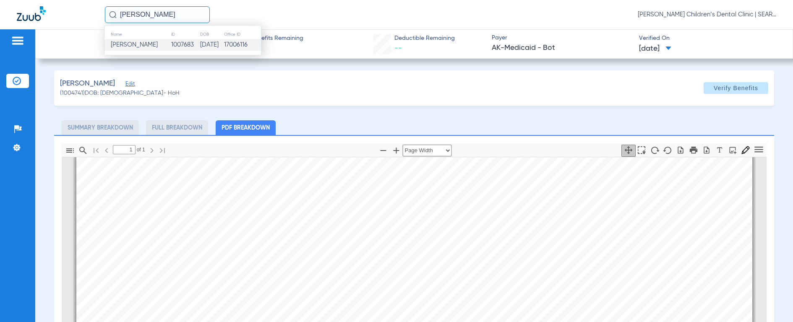
type input "[PERSON_NAME]"
click at [122, 46] on span "[PERSON_NAME]" at bounding box center [134, 45] width 47 height 6
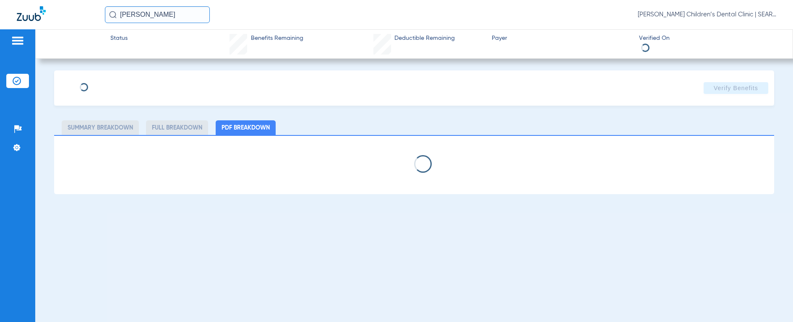
select select "page-width"
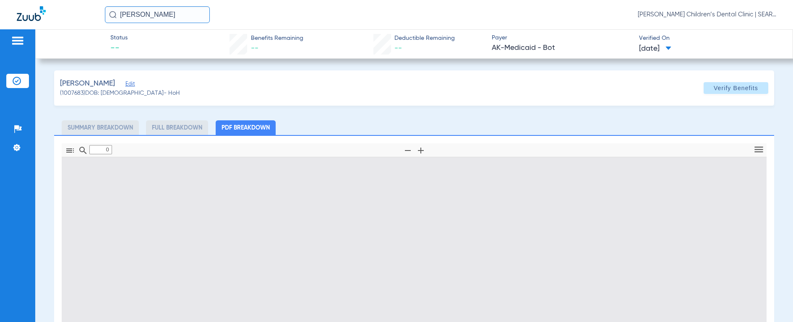
type input "1"
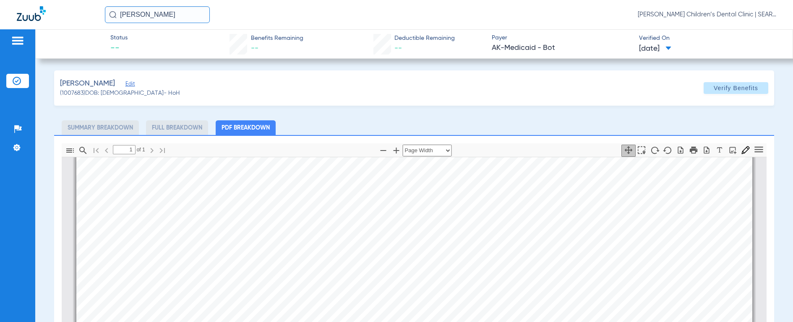
scroll to position [253, 0]
drag, startPoint x: 179, startPoint y: 21, endPoint x: 49, endPoint y: 10, distance: 130.9
click at [49, 11] on div "[PERSON_NAME] [PERSON_NAME] Children’s Dental Clinic | SEARHC" at bounding box center [396, 14] width 793 height 29
click at [108, 16] on input "[PERSON_NAME]" at bounding box center [157, 14] width 105 height 17
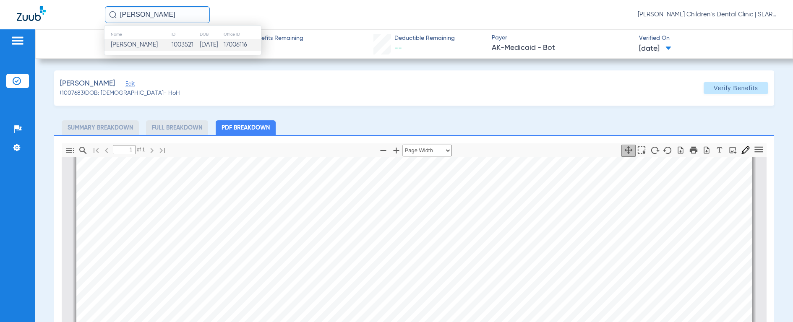
type input "[PERSON_NAME]"
click at [119, 44] on span "[PERSON_NAME]" at bounding box center [134, 45] width 47 height 6
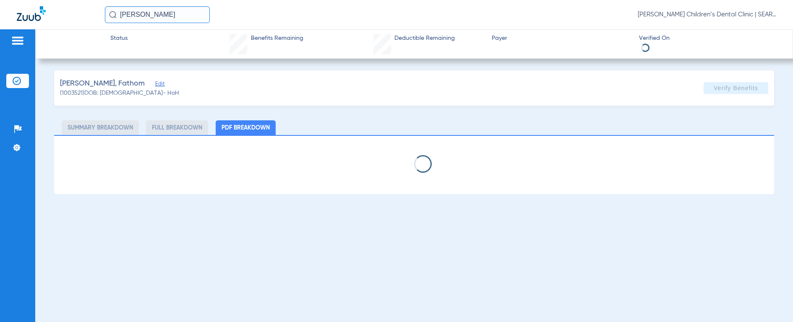
select select "page-width"
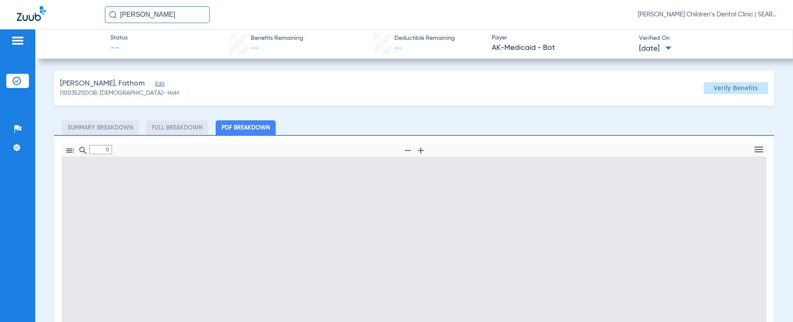
type input "1"
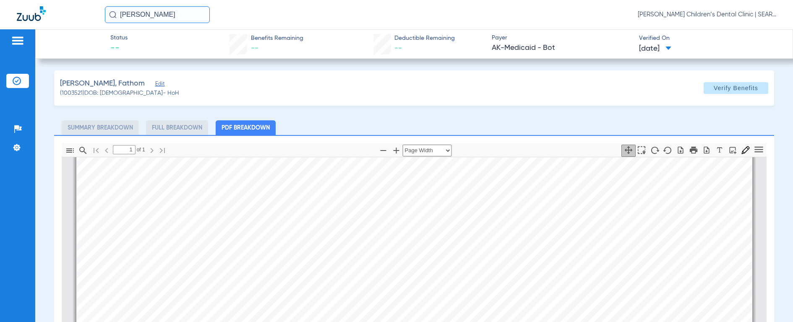
scroll to position [182, 0]
drag, startPoint x: 192, startPoint y: 17, endPoint x: 91, endPoint y: 3, distance: 101.6
click at [91, 3] on div "[PERSON_NAME] [PERSON_NAME] Children’s Dental Clinic | SEARHC" at bounding box center [396, 14] width 793 height 29
click at [113, 16] on img at bounding box center [113, 15] width 8 height 8
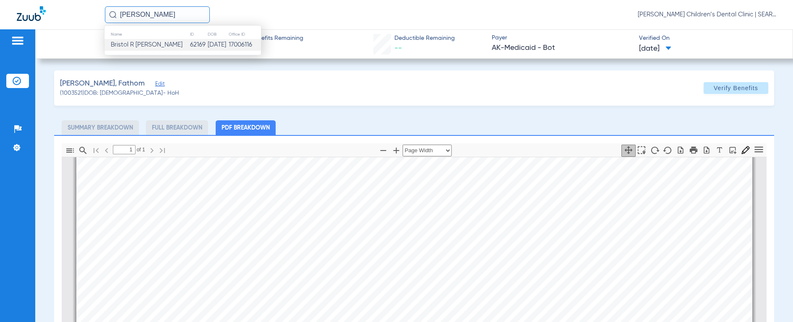
click at [124, 46] on span "Bristol R [PERSON_NAME]" at bounding box center [147, 45] width 72 height 6
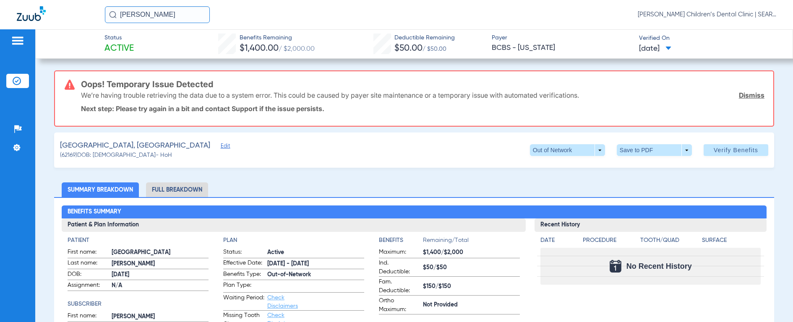
drag, startPoint x: 185, startPoint y: 20, endPoint x: 50, endPoint y: 11, distance: 135.3
click at [50, 11] on div "[PERSON_NAME] [PERSON_NAME] Children’s Dental Clinic | SEARHC" at bounding box center [396, 14] width 793 height 29
type input "TEAGAN COR"
click at [109, 16] on img at bounding box center [113, 15] width 8 height 8
click at [136, 46] on span "[PERSON_NAME]" at bounding box center [134, 45] width 47 height 6
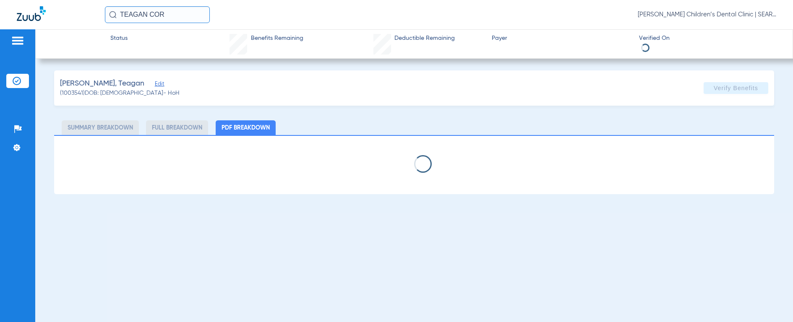
select select "page-width"
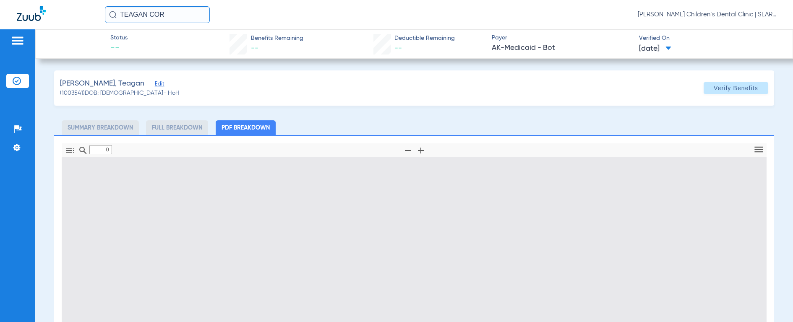
type input "1"
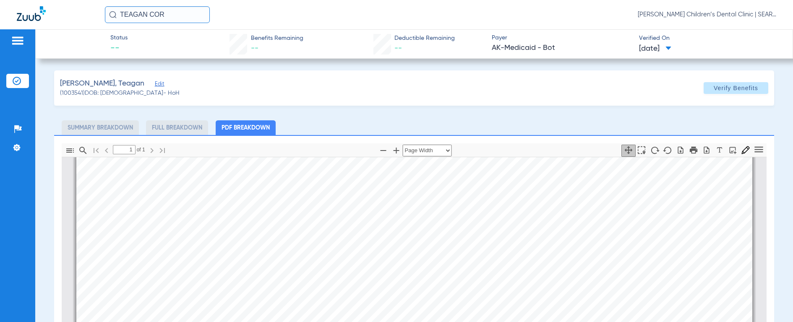
scroll to position [280, 0]
drag, startPoint x: 181, startPoint y: 15, endPoint x: 34, endPoint y: 11, distance: 146.4
click at [34, 11] on div "TEAGAN COR [PERSON_NAME] Children’s Dental Clinic | SEARHC" at bounding box center [396, 14] width 793 height 29
type input "[PERSON_NAME] AR"
click at [113, 13] on img at bounding box center [113, 15] width 8 height 8
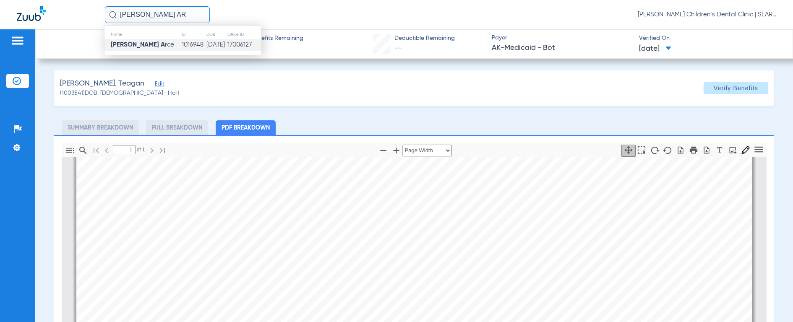
click at [123, 42] on strong "[PERSON_NAME] Ar" at bounding box center [139, 45] width 56 height 6
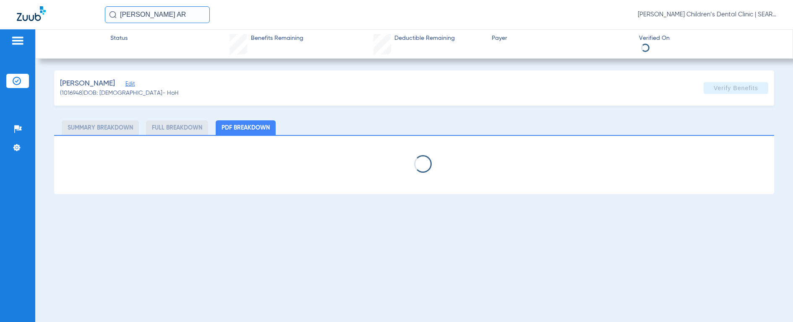
select select "page-width"
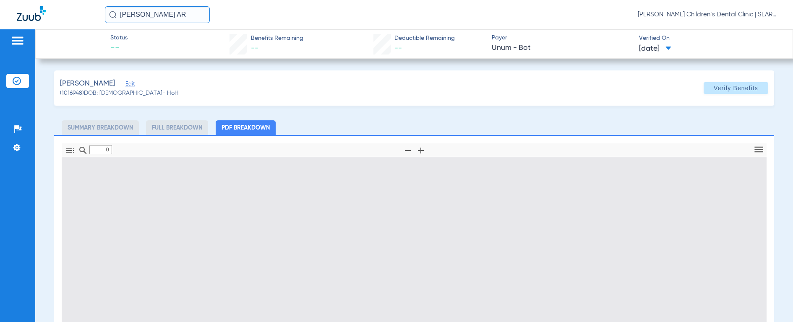
type input "1"
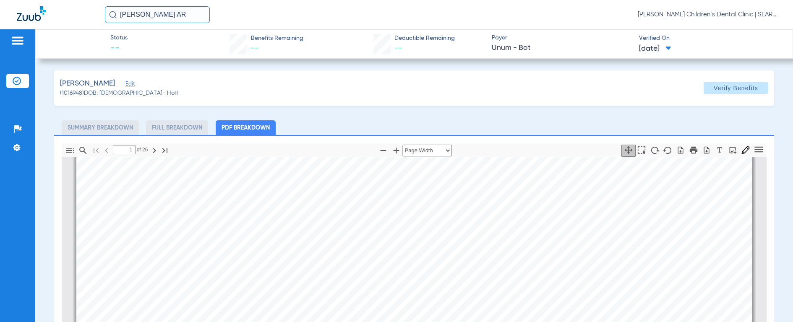
scroll to position [474, 0]
drag, startPoint x: 188, startPoint y: 20, endPoint x: 97, endPoint y: 16, distance: 90.6
click at [97, 16] on div "[PERSON_NAME] AR [PERSON_NAME] Children’s Dental Clinic | SEARHC" at bounding box center [396, 14] width 793 height 29
type input "[PERSON_NAME] SK"
click at [113, 16] on img at bounding box center [113, 15] width 8 height 8
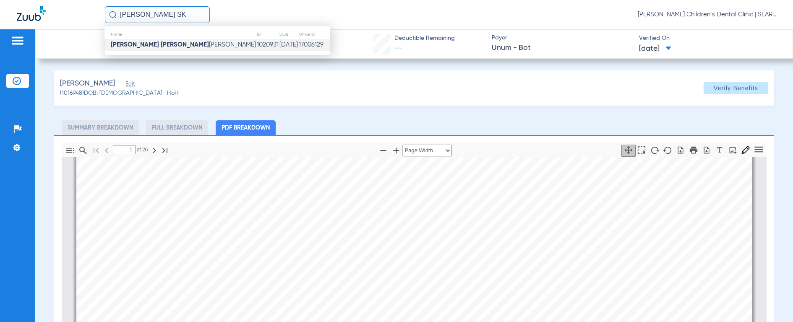
click at [124, 42] on strong "[PERSON_NAME] [PERSON_NAME]" at bounding box center [160, 45] width 98 height 6
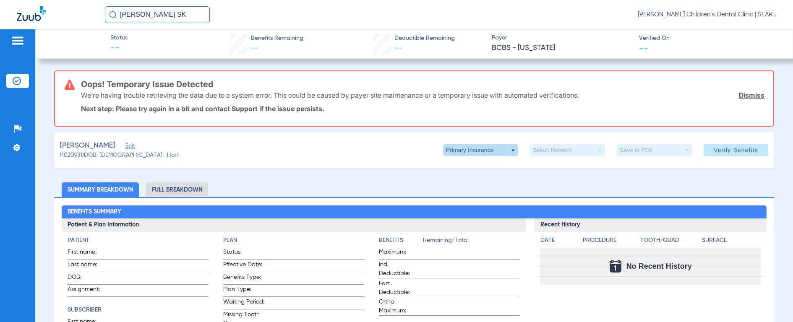
click at [478, 152] on span at bounding box center [480, 150] width 20 height 20
click at [473, 187] on button "Secondary Insurance" at bounding box center [471, 183] width 69 height 17
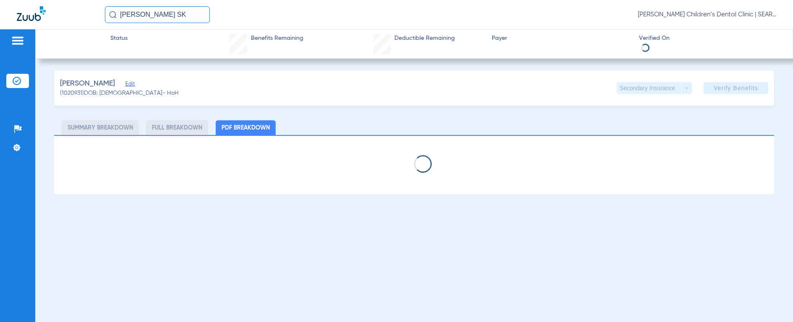
select select "page-width"
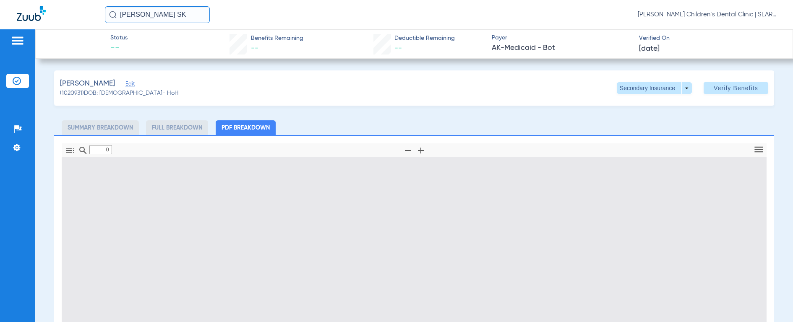
type input "1"
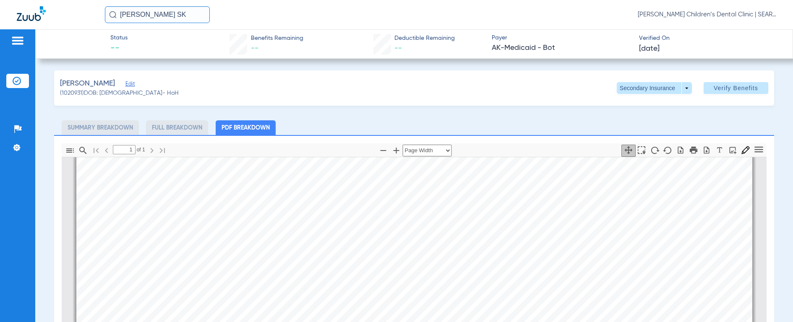
scroll to position [213, 0]
drag, startPoint x: 177, startPoint y: 16, endPoint x: 80, endPoint y: 14, distance: 96.9
click at [80, 14] on div "[PERSON_NAME] SK [PERSON_NAME] Children’s Dental Clinic | SEARHC" at bounding box center [396, 14] width 793 height 29
click at [110, 15] on img at bounding box center [113, 15] width 8 height 8
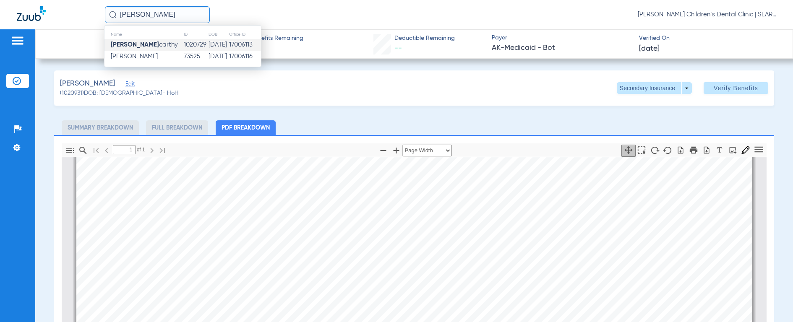
click at [129, 42] on strong "[PERSON_NAME]" at bounding box center [135, 45] width 48 height 6
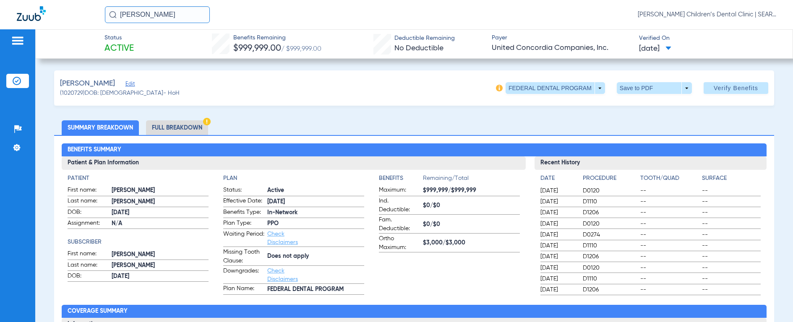
drag, startPoint x: 185, startPoint y: 15, endPoint x: 20, endPoint y: 3, distance: 165.7
click at [20, 3] on div "[PERSON_NAME] [PERSON_NAME] Children’s Dental Clinic | SEARHC" at bounding box center [396, 14] width 793 height 29
click at [112, 16] on img at bounding box center [113, 15] width 8 height 8
click at [114, 14] on img at bounding box center [113, 15] width 8 height 8
click at [107, 12] on input "[PERSON_NAME]" at bounding box center [157, 14] width 105 height 17
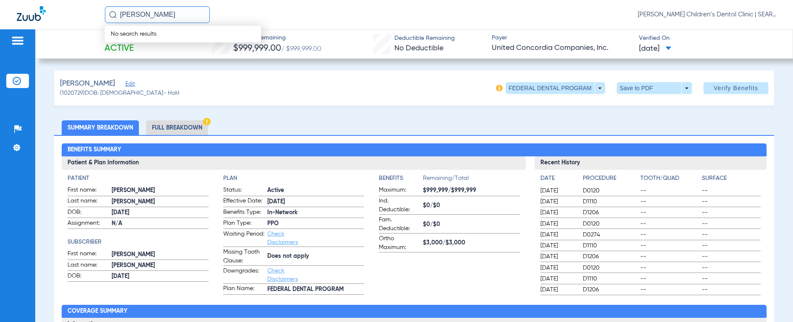
click at [112, 14] on img at bounding box center [113, 15] width 8 height 8
drag, startPoint x: 176, startPoint y: 14, endPoint x: 72, endPoint y: 9, distance: 103.7
click at [72, 9] on div "[PERSON_NAME] No search results [PERSON_NAME] Children’s Dental Clinic | SEARHC" at bounding box center [396, 14] width 793 height 29
type input "[PERSON_NAME]"
click at [115, 17] on img at bounding box center [113, 15] width 8 height 8
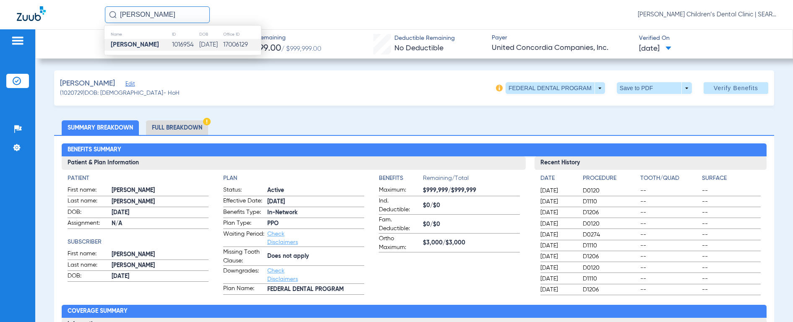
click at [138, 45] on strong "[PERSON_NAME]" at bounding box center [135, 45] width 48 height 6
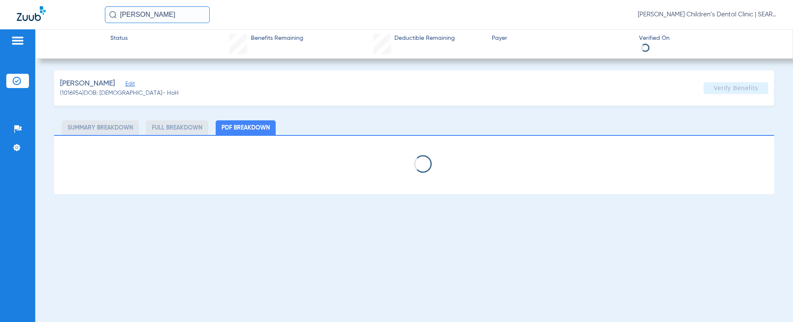
select select "page-width"
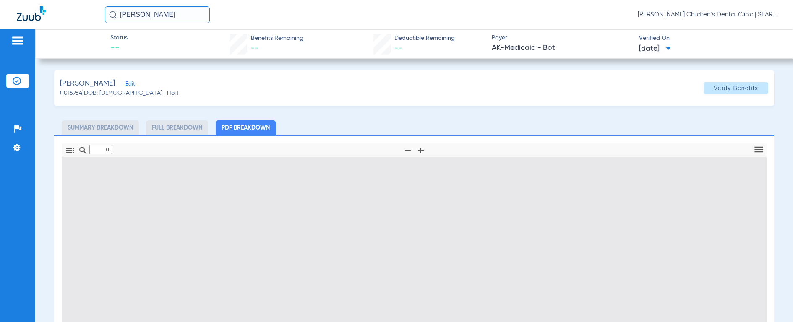
type input "1"
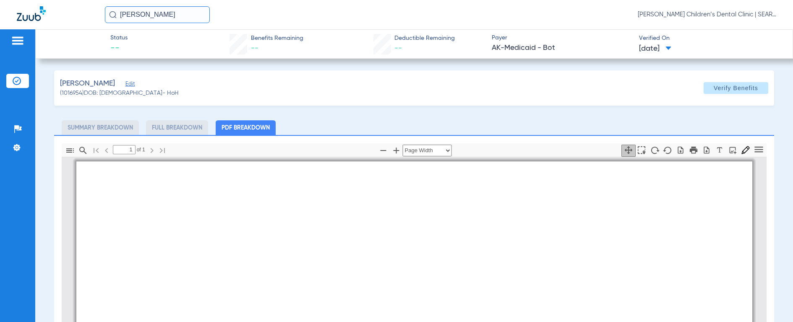
scroll to position [4, 0]
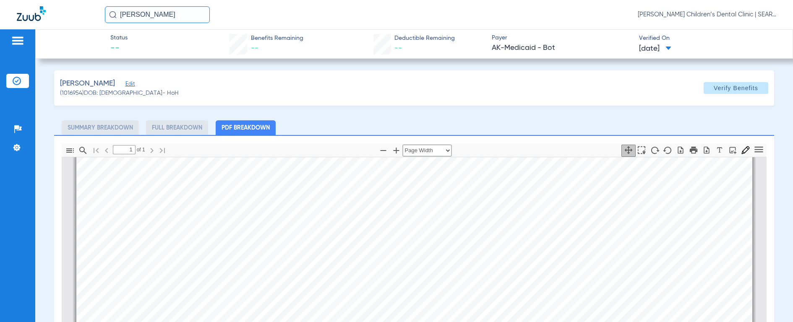
drag, startPoint x: 182, startPoint y: 13, endPoint x: 58, endPoint y: 10, distance: 123.7
click at [58, 10] on div "[PERSON_NAME] [PERSON_NAME] Children’s Dental Clinic | SEARHC" at bounding box center [396, 14] width 793 height 29
click at [108, 15] on input "[PERSON_NAME] AB" at bounding box center [157, 14] width 105 height 17
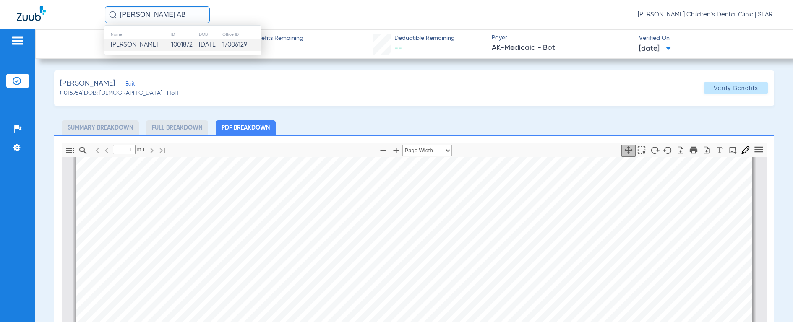
type input "[PERSON_NAME] AB"
click at [127, 42] on span "[PERSON_NAME]" at bounding box center [134, 45] width 47 height 6
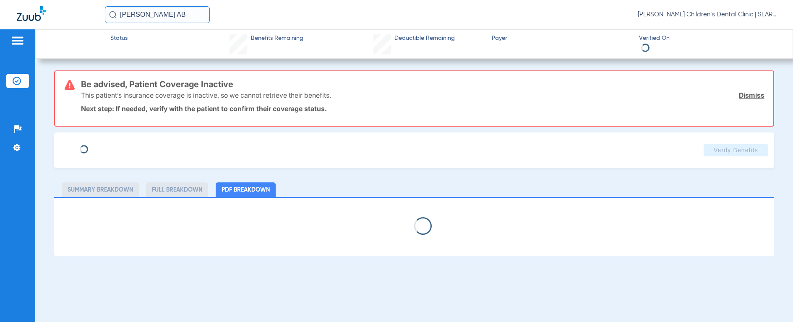
select select "page-width"
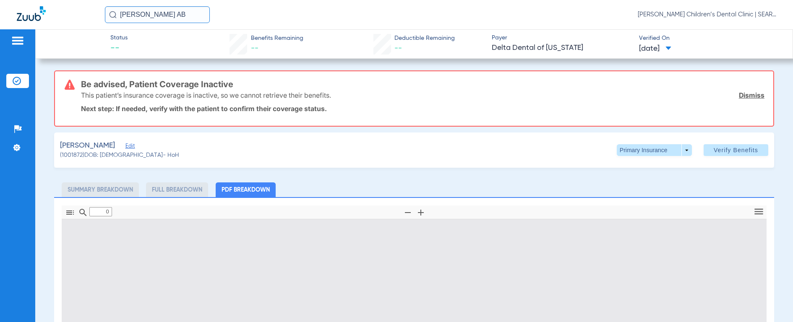
type input "1"
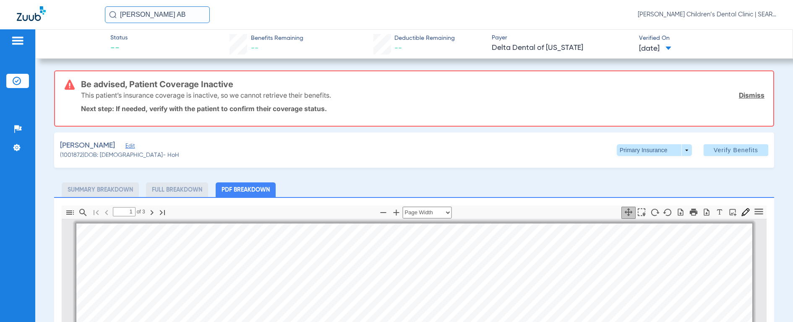
scroll to position [4, 0]
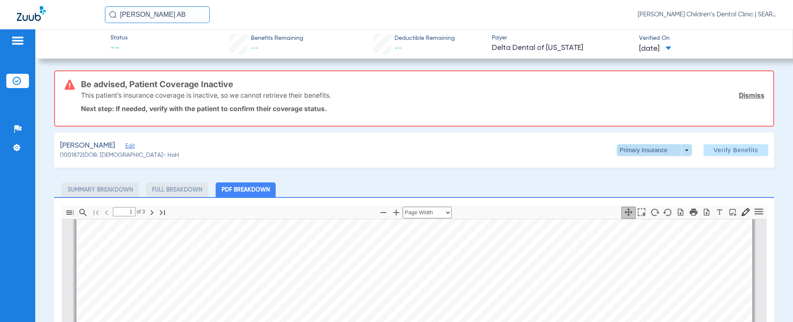
click at [630, 151] on span at bounding box center [653, 150] width 75 height 12
click at [619, 186] on span "Secondary Insurance" at bounding box center [644, 184] width 55 height 6
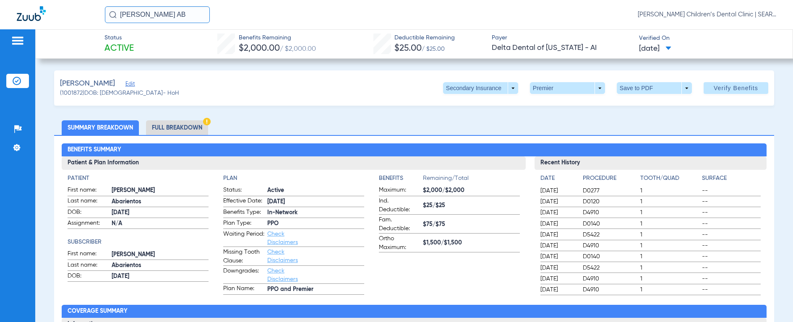
drag, startPoint x: 186, startPoint y: 16, endPoint x: -5, endPoint y: 0, distance: 191.5
click at [0, 0] on html "[PERSON_NAME] AB [PERSON_NAME] Children’s Dental Clinic | SEARHC Patients Insur…" at bounding box center [396, 161] width 793 height 322
click at [185, 17] on input "[PERSON_NAME]" at bounding box center [157, 14] width 105 height 17
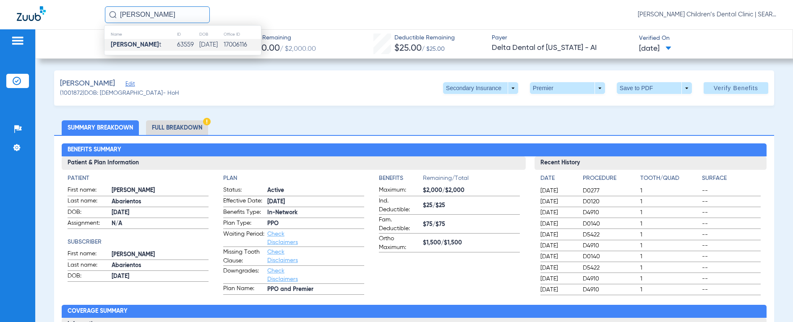
type input "[PERSON_NAME]"
click at [133, 48] on strong "[PERSON_NAME]" at bounding box center [135, 45] width 48 height 6
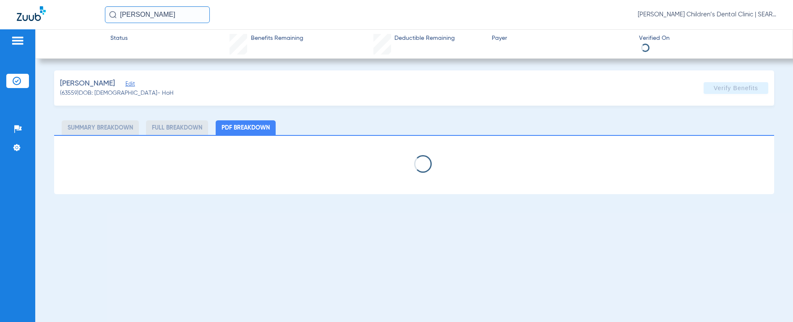
select select "page-width"
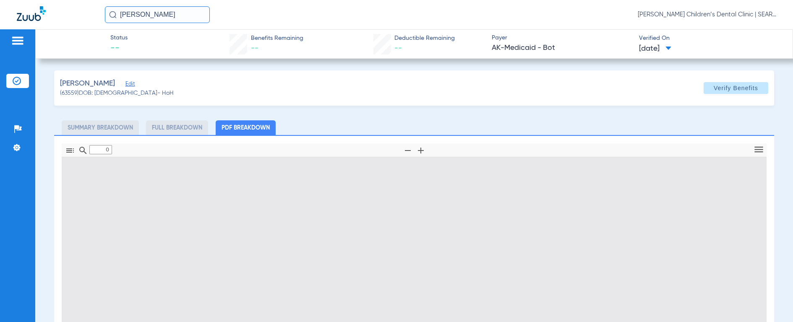
type input "1"
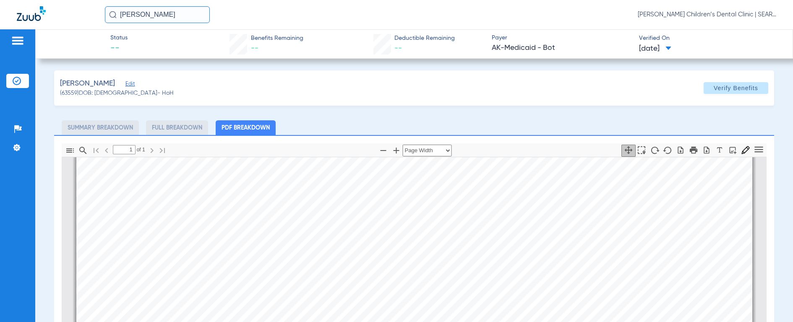
scroll to position [194, 0]
drag, startPoint x: 190, startPoint y: 16, endPoint x: 0, endPoint y: 6, distance: 190.7
click at [0, 6] on div "[PERSON_NAME] [PERSON_NAME] Children’s Dental Clinic | SEARHC" at bounding box center [396, 14] width 793 height 29
type input "[PERSON_NAME]"
click at [114, 15] on img at bounding box center [113, 15] width 8 height 8
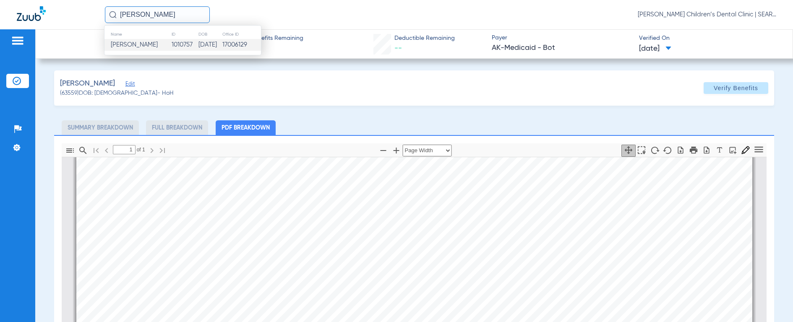
click at [131, 44] on span "[PERSON_NAME]" at bounding box center [134, 45] width 47 height 6
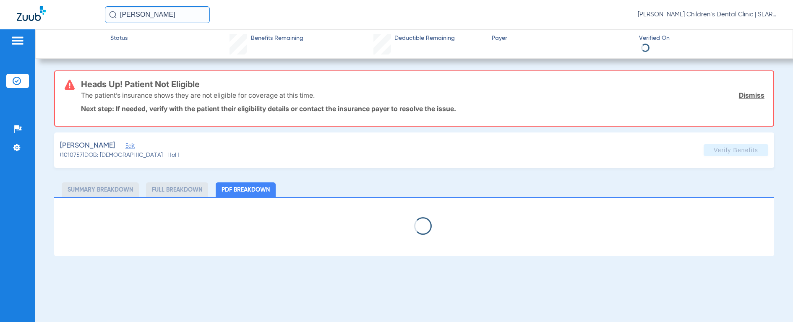
select select "page-width"
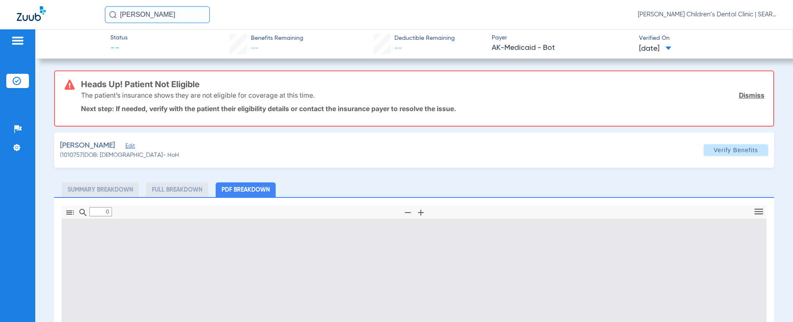
type input "1"
